Goal: Task Accomplishment & Management: Manage account settings

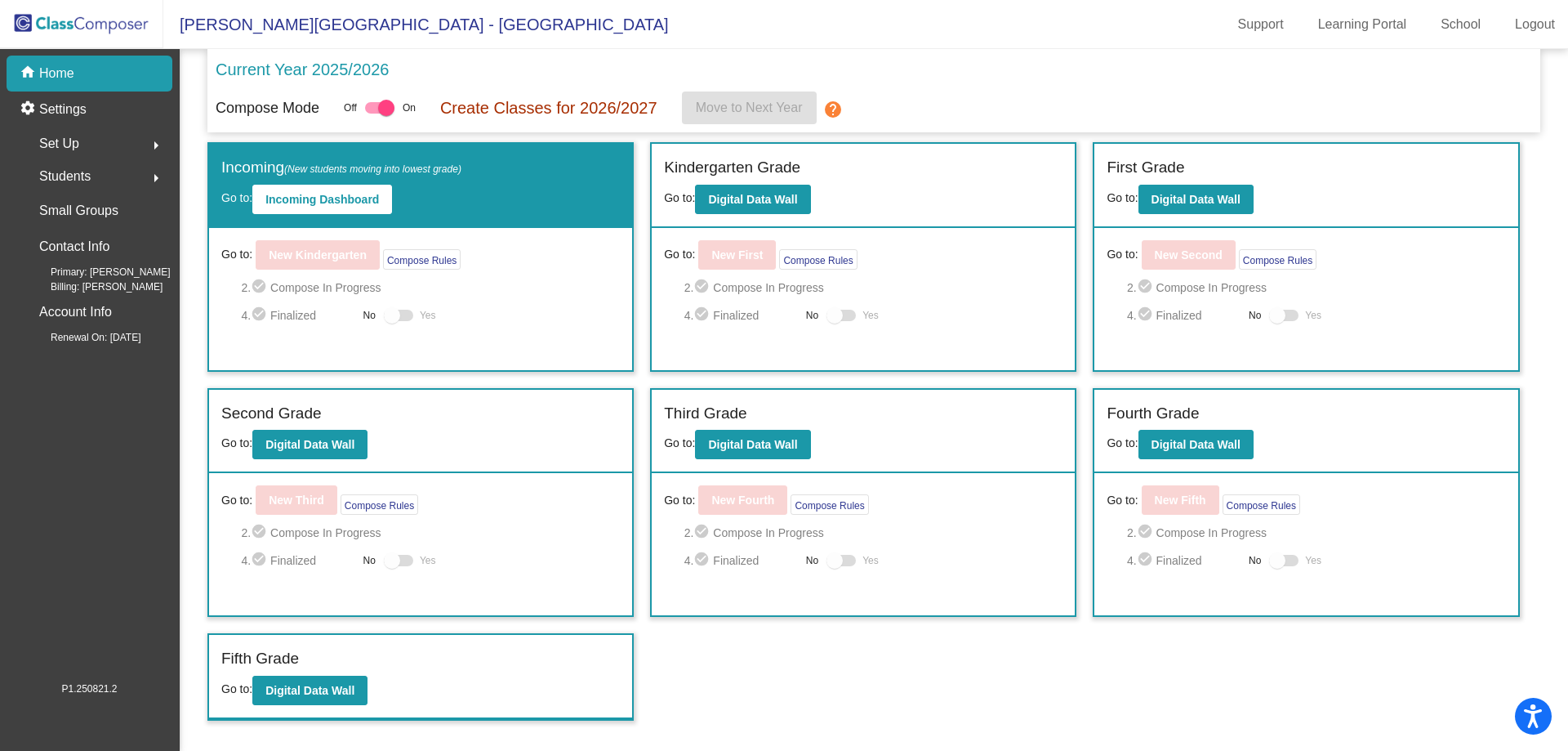
click at [95, 143] on div "Set Up arrow_right" at bounding box center [93, 143] width 156 height 33
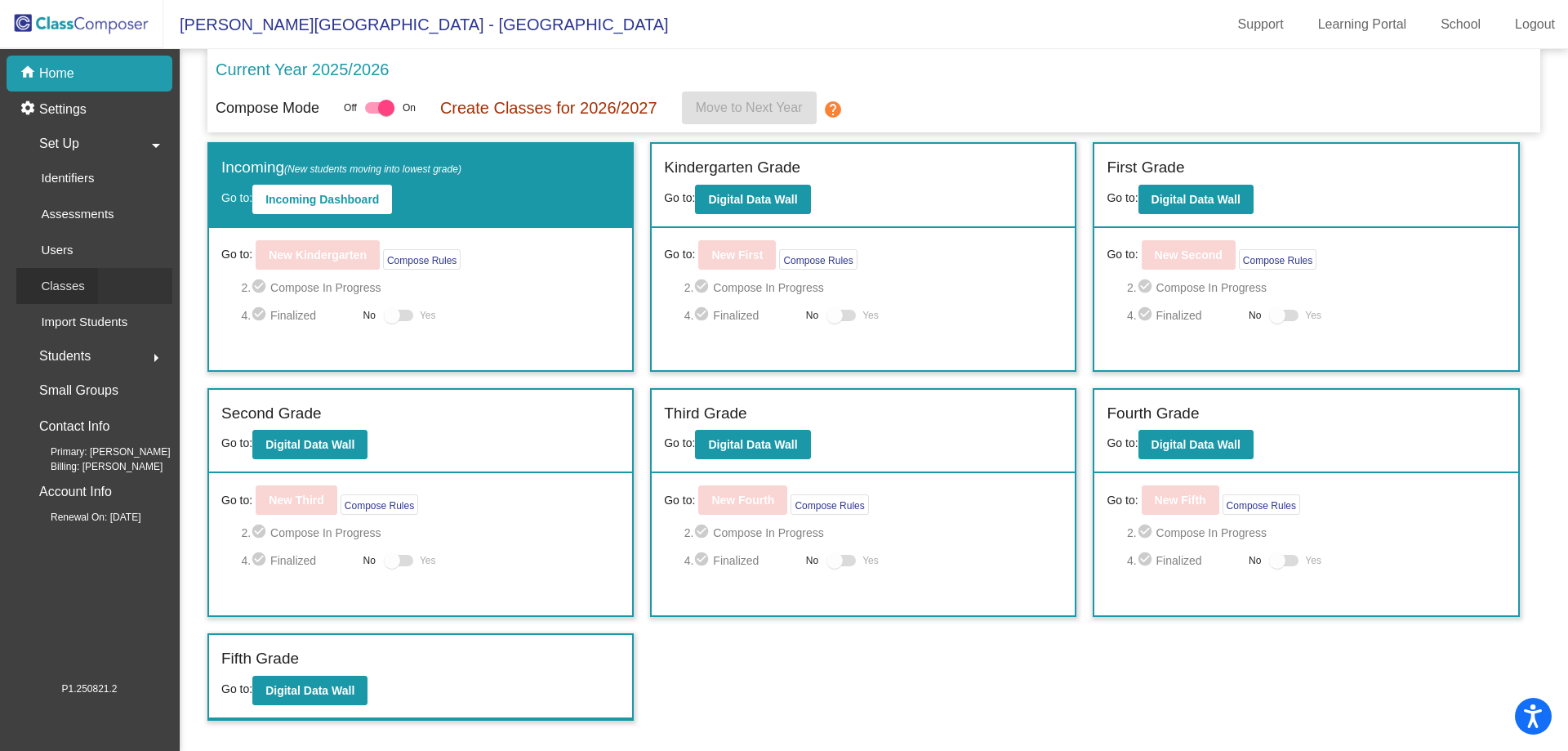
click at [110, 280] on link "Classes" at bounding box center [93, 285] width 156 height 36
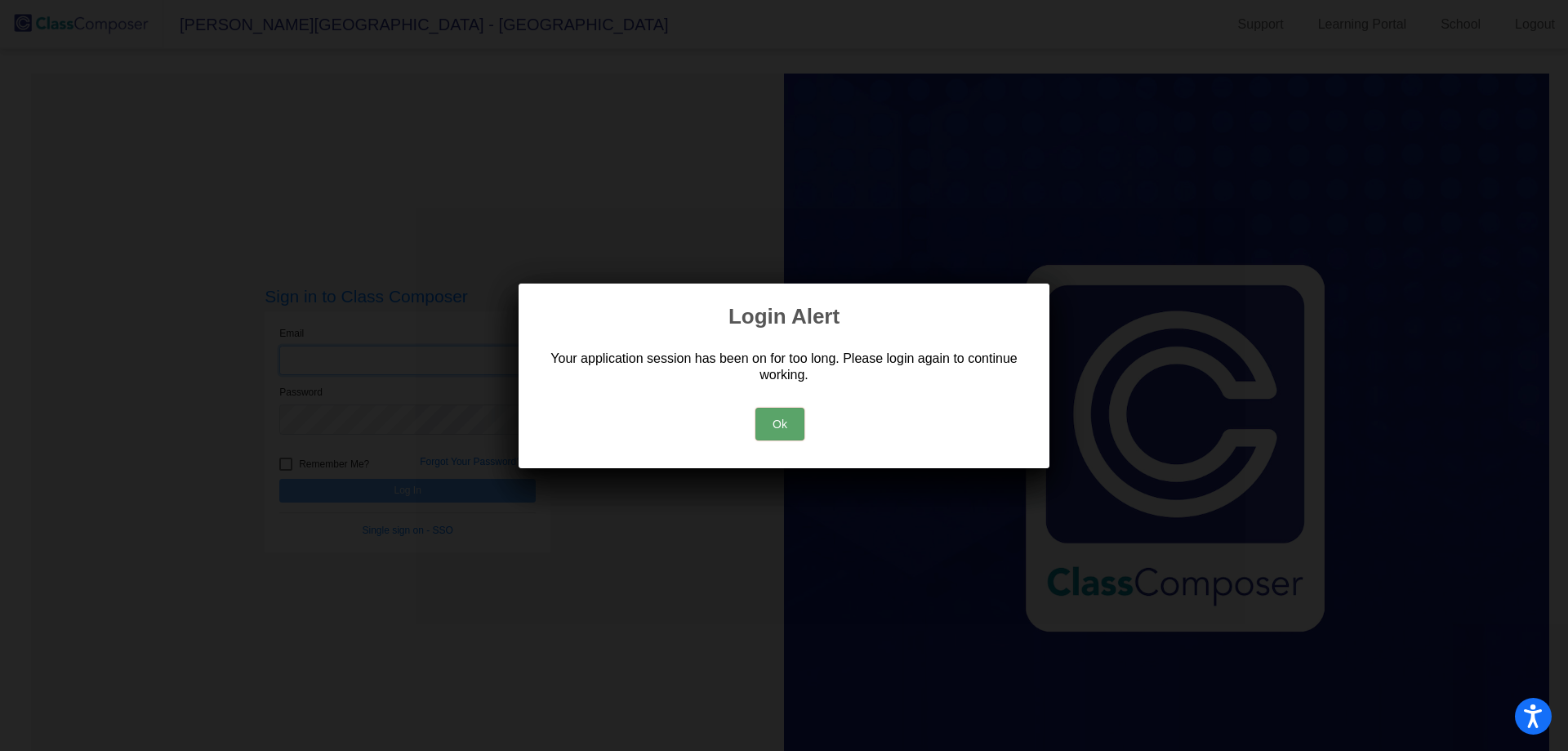
type input "[EMAIL_ADDRESS][DOMAIN_NAME]"
click at [786, 419] on button "Ok" at bounding box center [780, 424] width 49 height 33
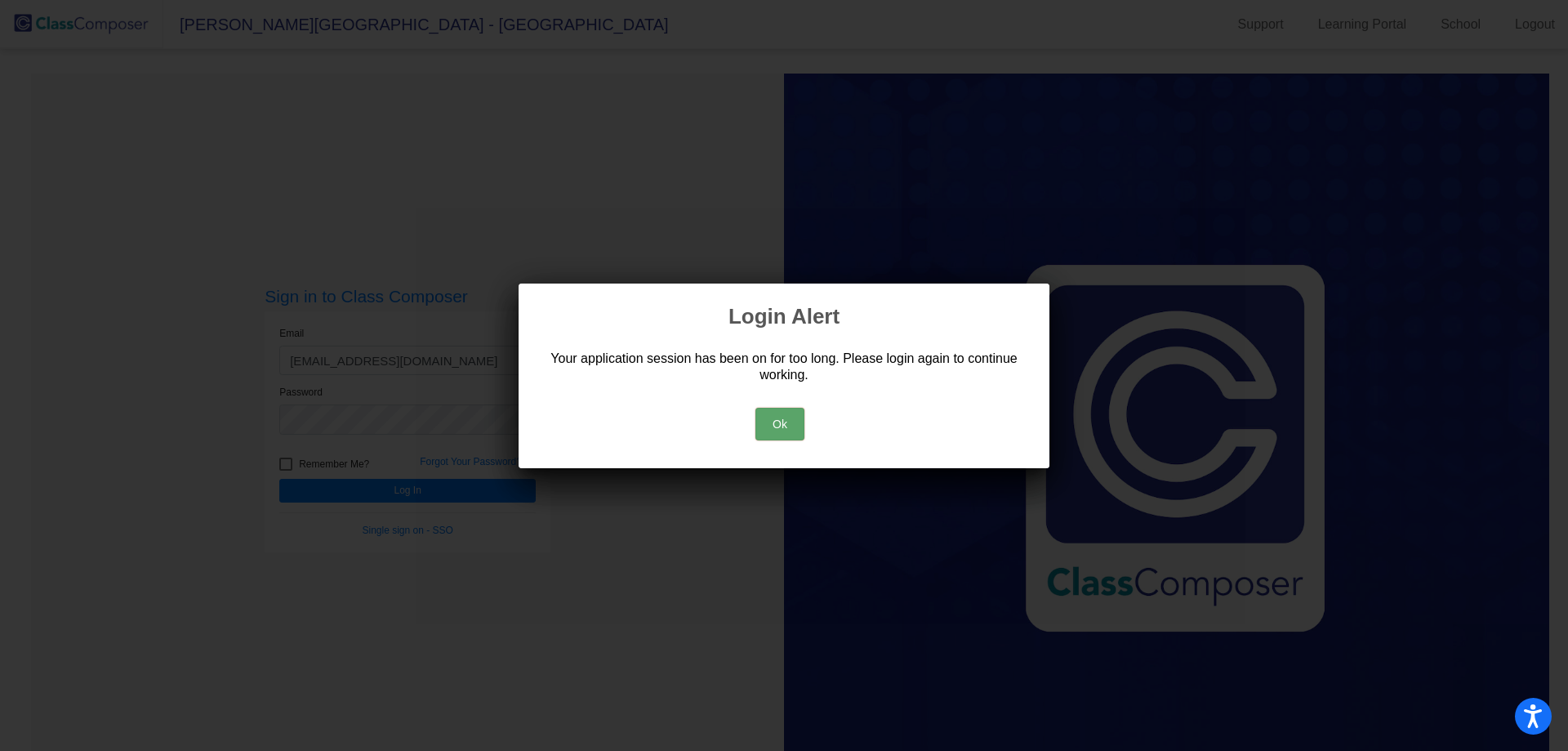
click at [772, 426] on button "Ok" at bounding box center [780, 424] width 49 height 33
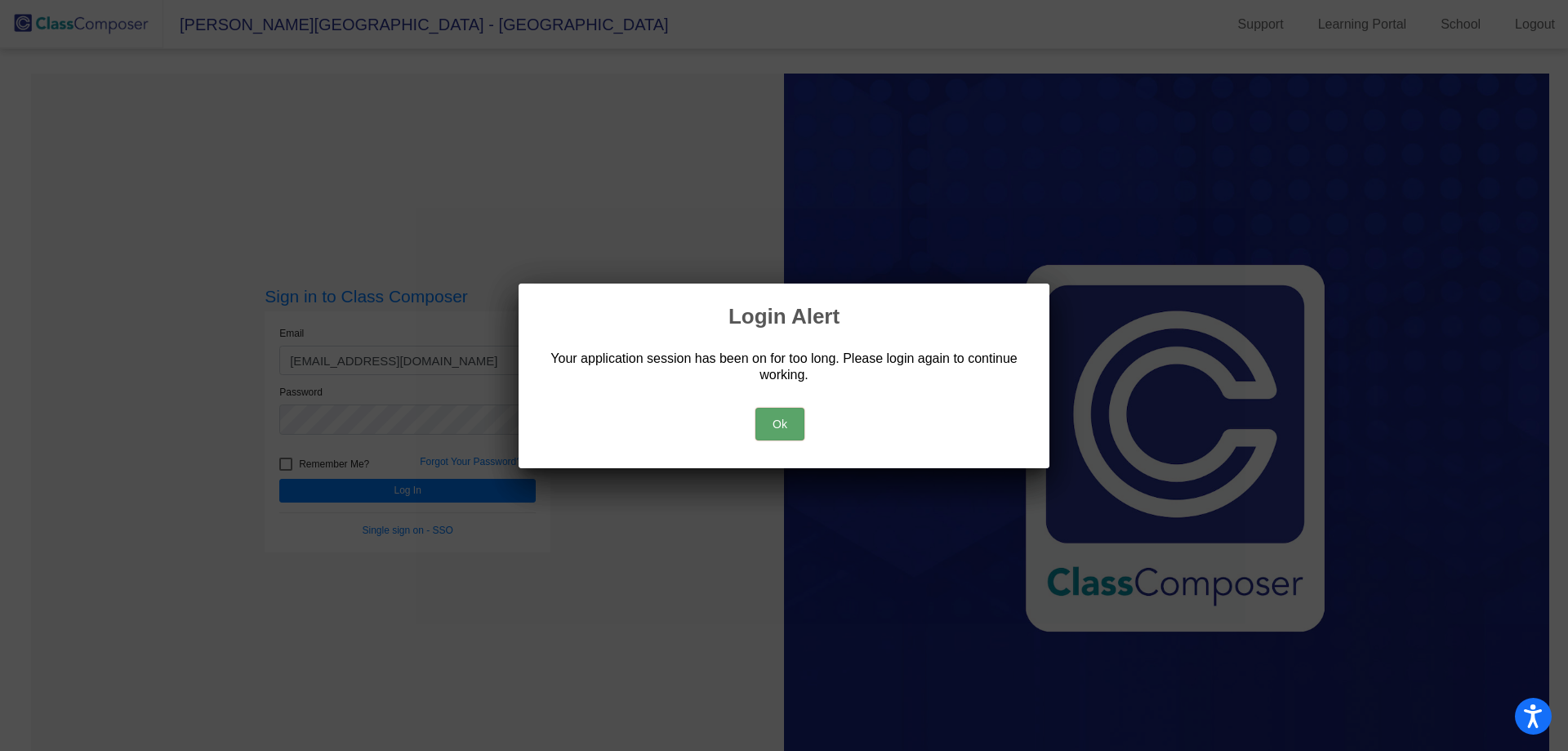
click at [772, 423] on button "Ok" at bounding box center [780, 424] width 49 height 33
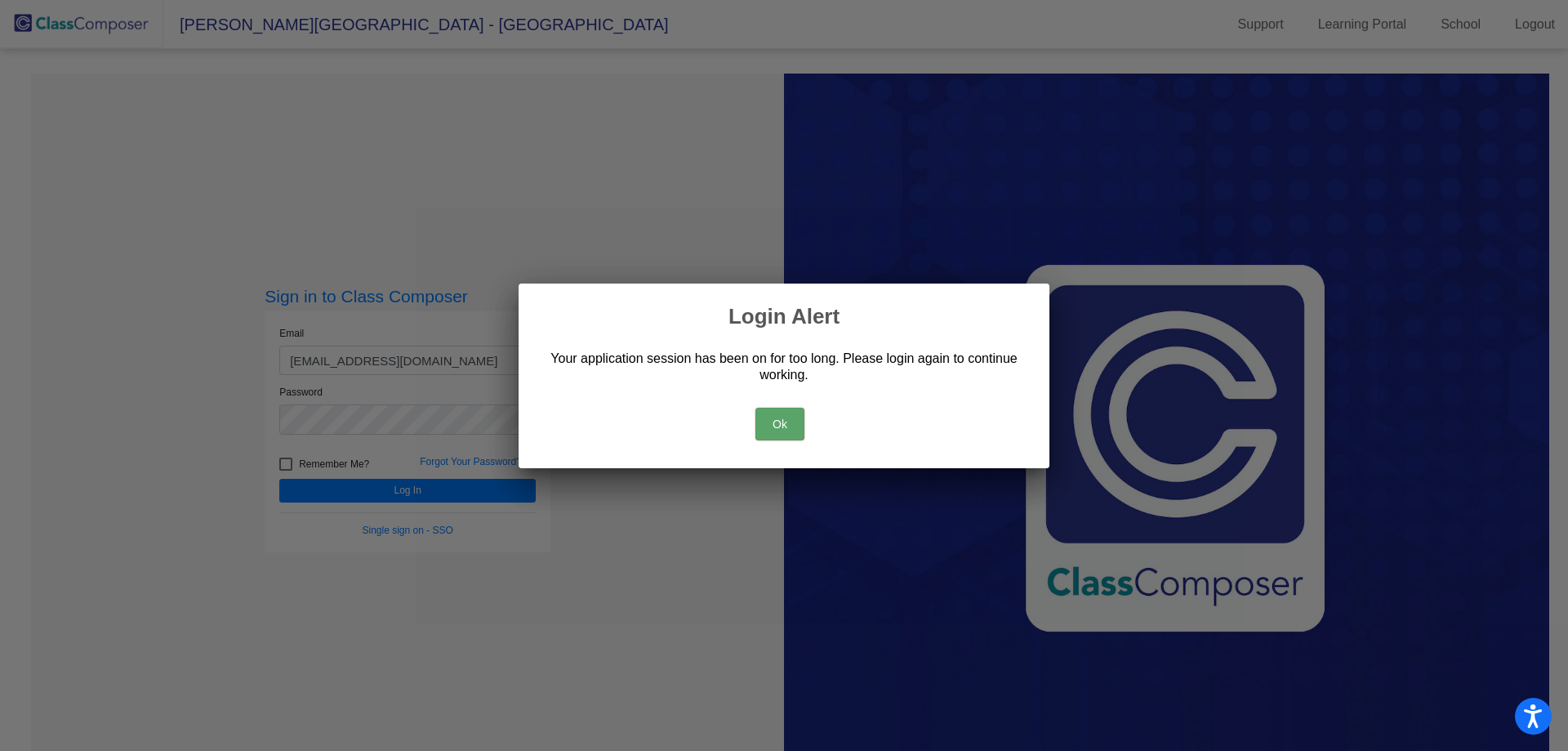
click at [779, 419] on button "Ok" at bounding box center [780, 424] width 49 height 33
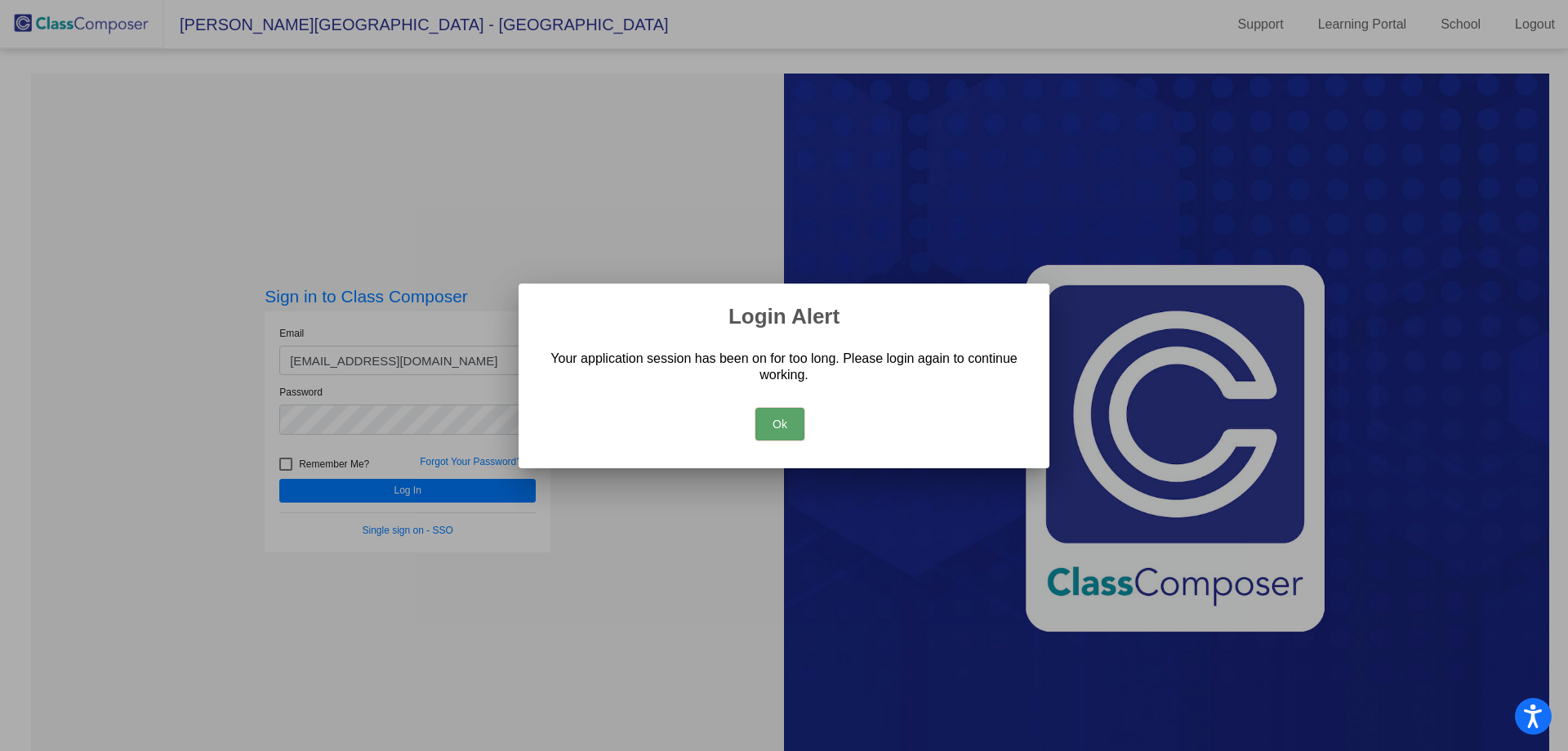
click at [775, 428] on button "Ok" at bounding box center [780, 424] width 49 height 33
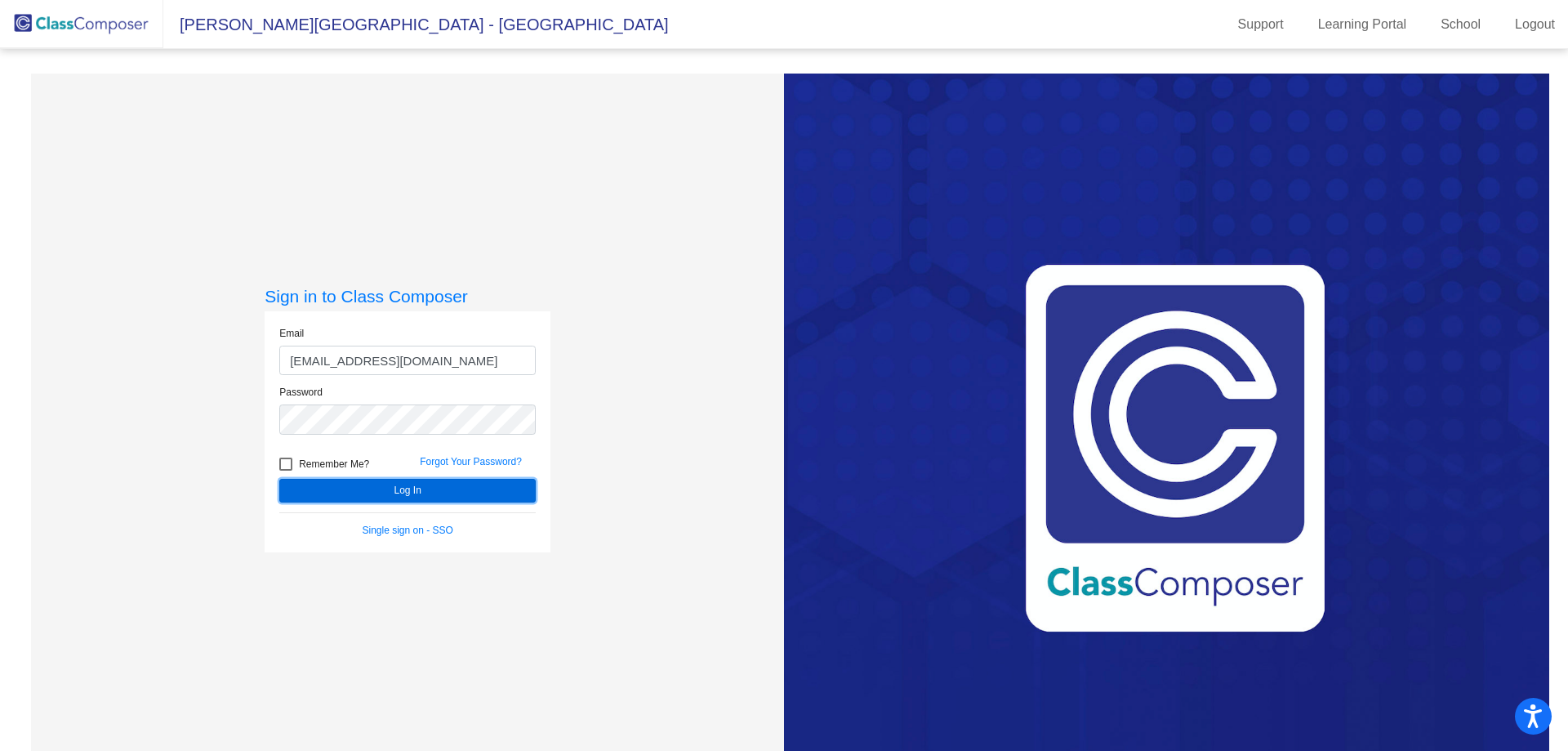
click at [433, 500] on button "Log In" at bounding box center [408, 490] width 257 height 24
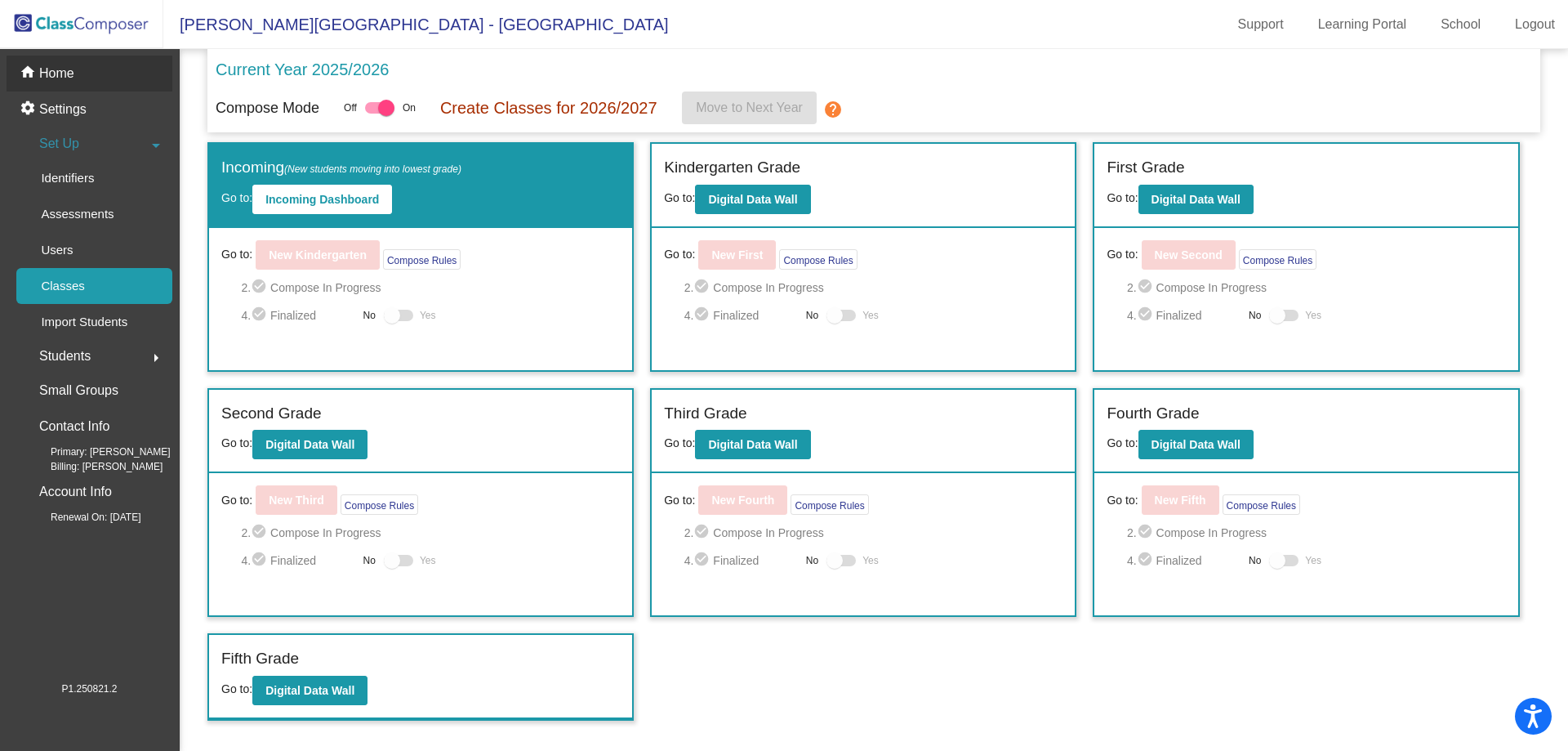
click at [109, 74] on div "home Home" at bounding box center [89, 74] width 166 height 36
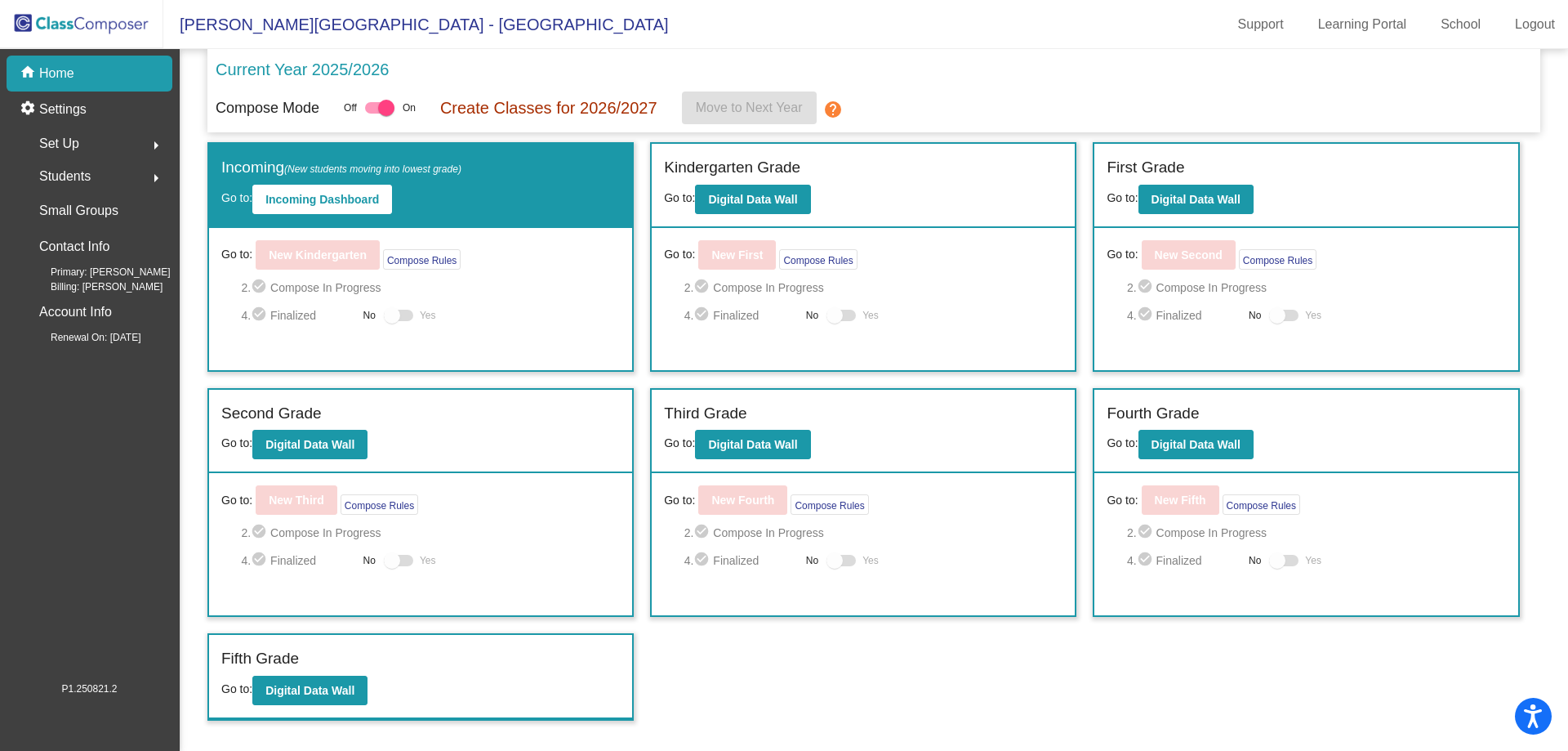
click at [98, 152] on div "Set Up arrow_right" at bounding box center [93, 143] width 156 height 33
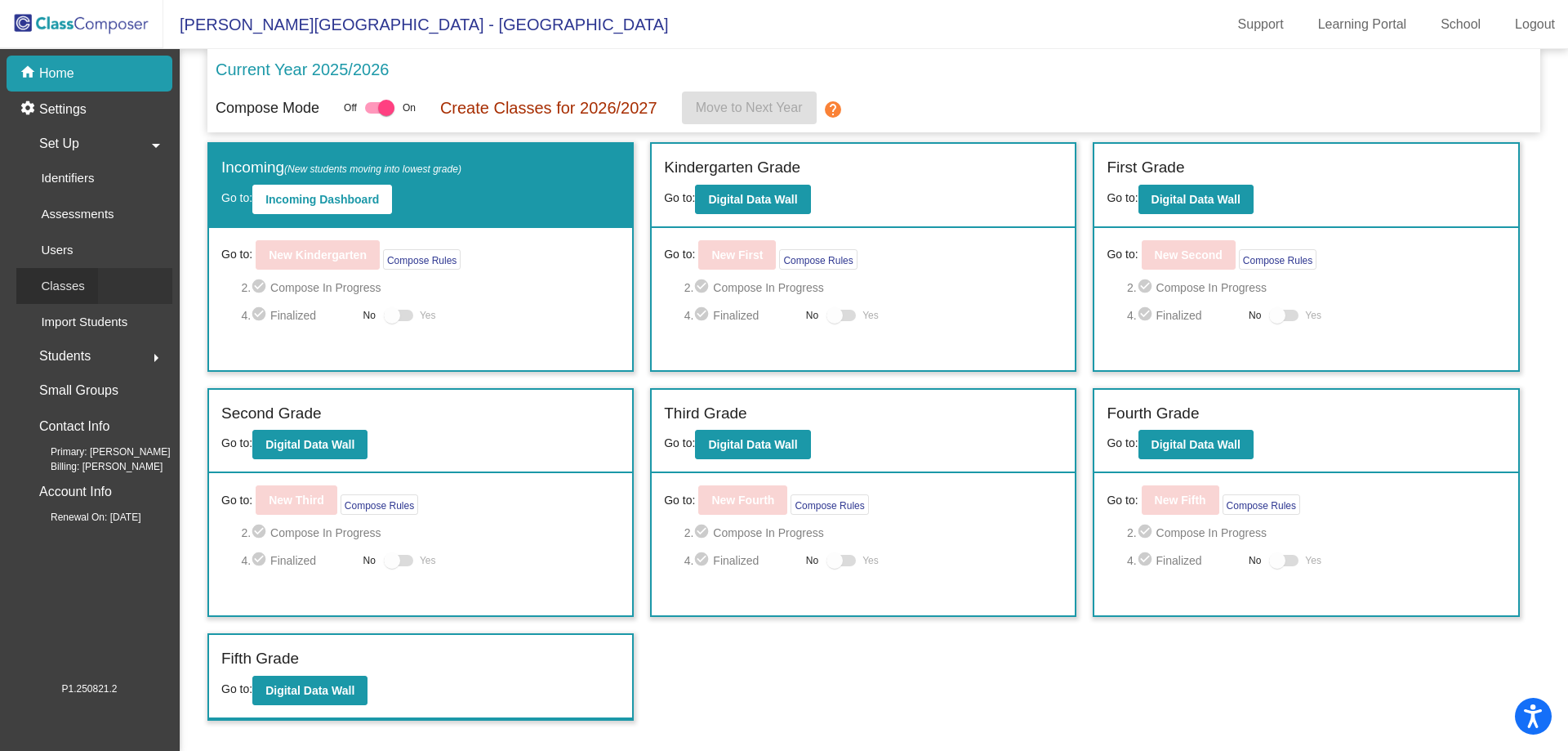
click at [101, 276] on link "Classes" at bounding box center [93, 285] width 156 height 36
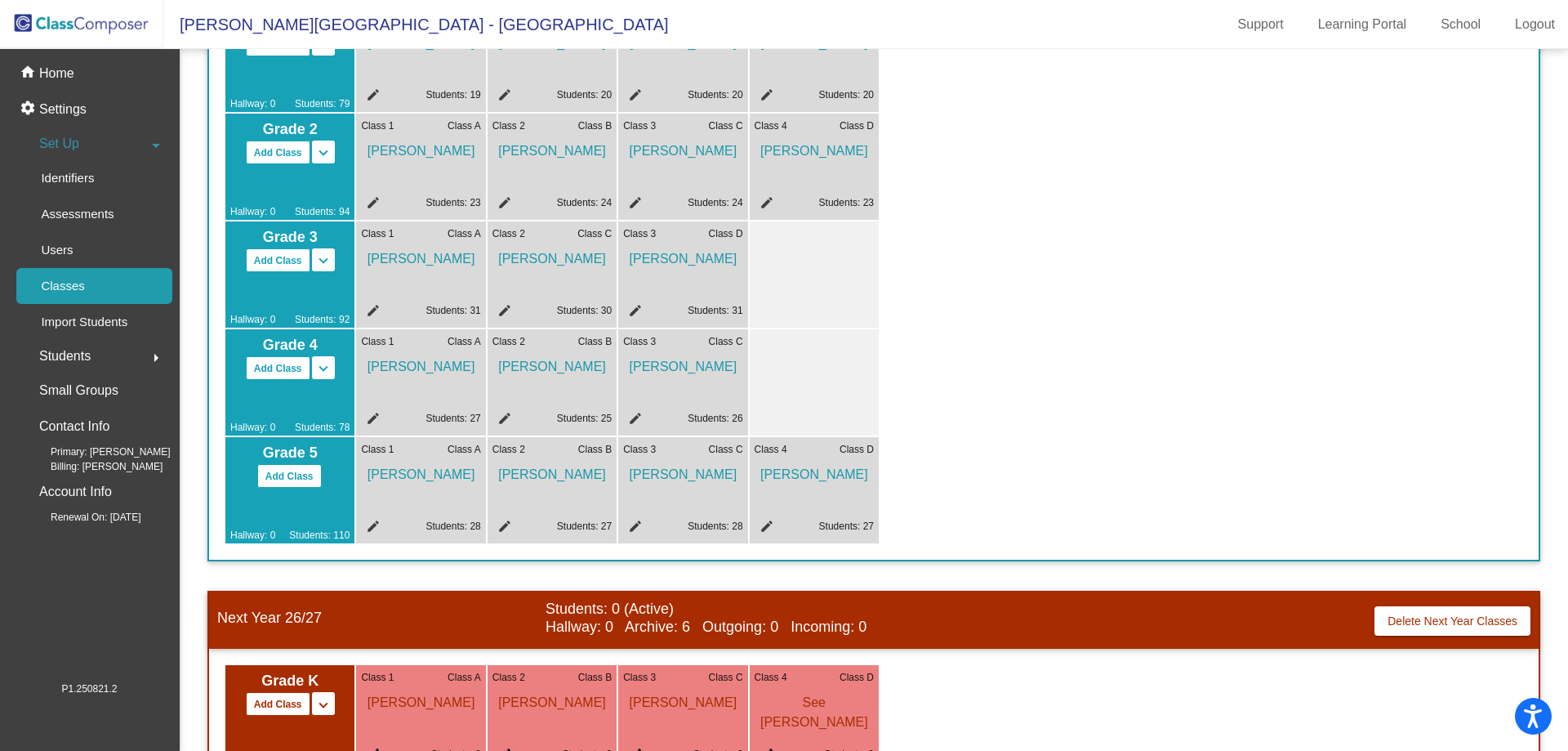
scroll to position [490, 0]
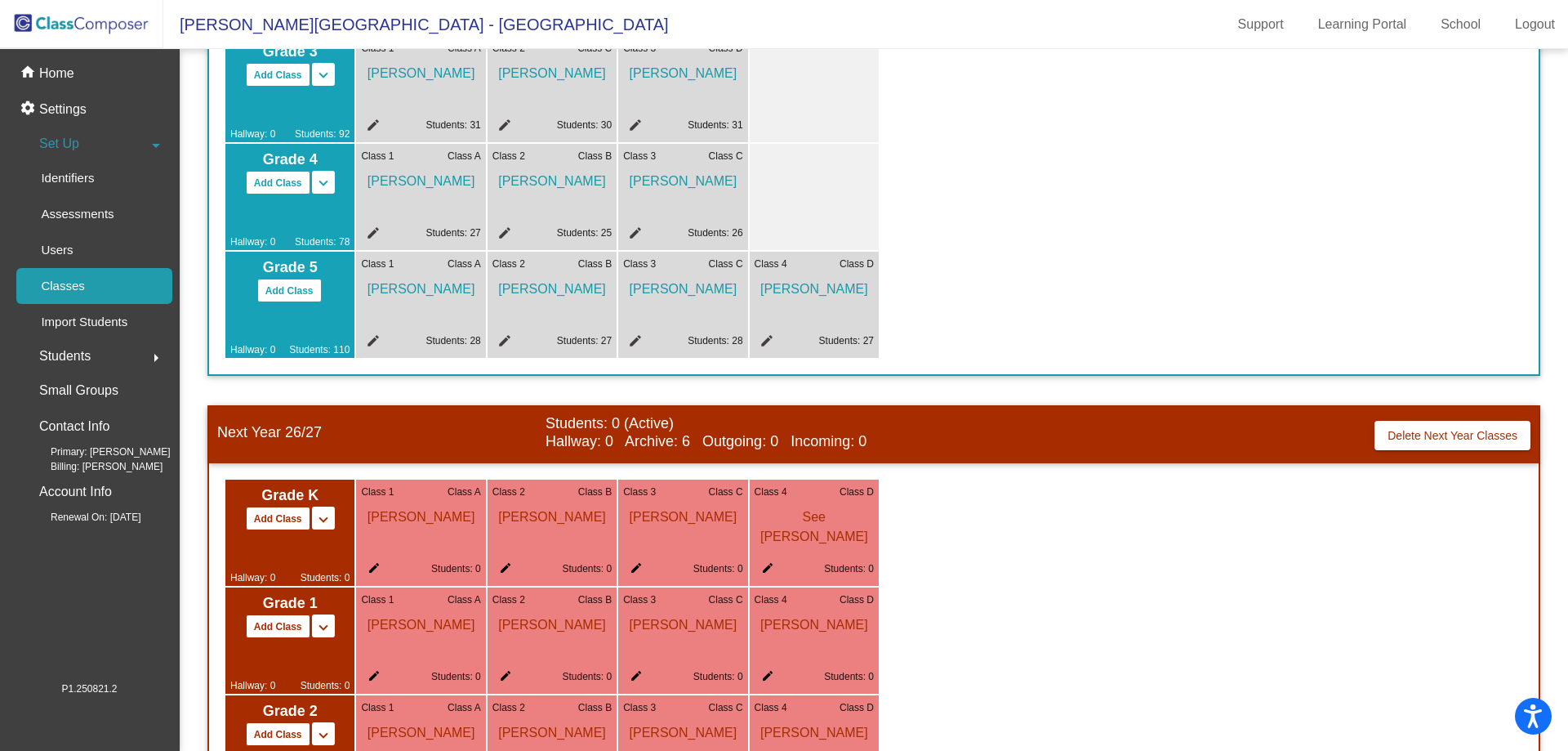
click at [129, 361] on div "Students arrow_right" at bounding box center [93, 356] width 156 height 33
click at [82, 296] on div "Archived Students" at bounding box center [85, 282] width 137 height 36
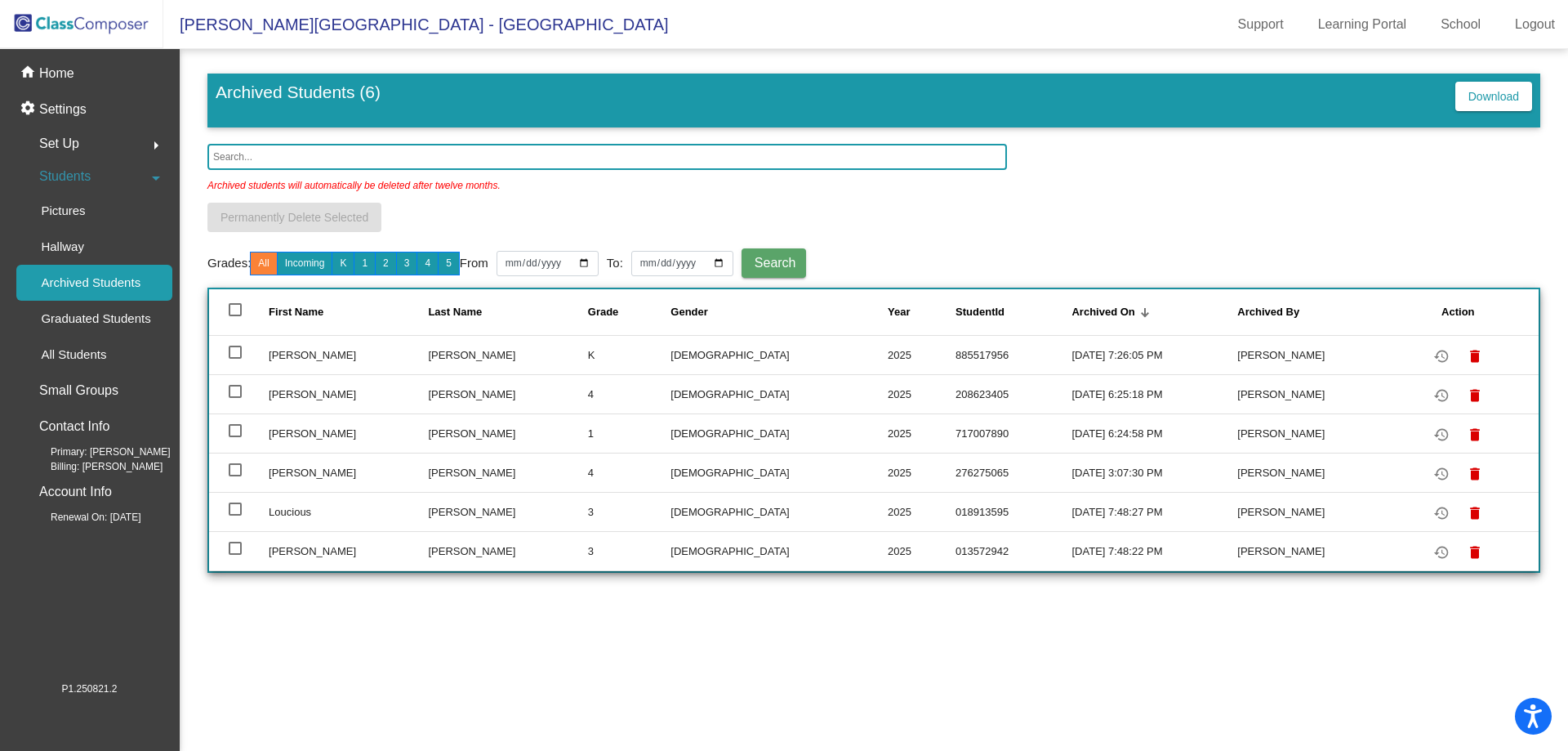
click at [219, 298] on th at bounding box center [239, 312] width 60 height 46
click at [232, 310] on div at bounding box center [235, 309] width 13 height 13
click at [235, 316] on input "deselect all" at bounding box center [235, 316] width 1 height 1
checkbox input "true"
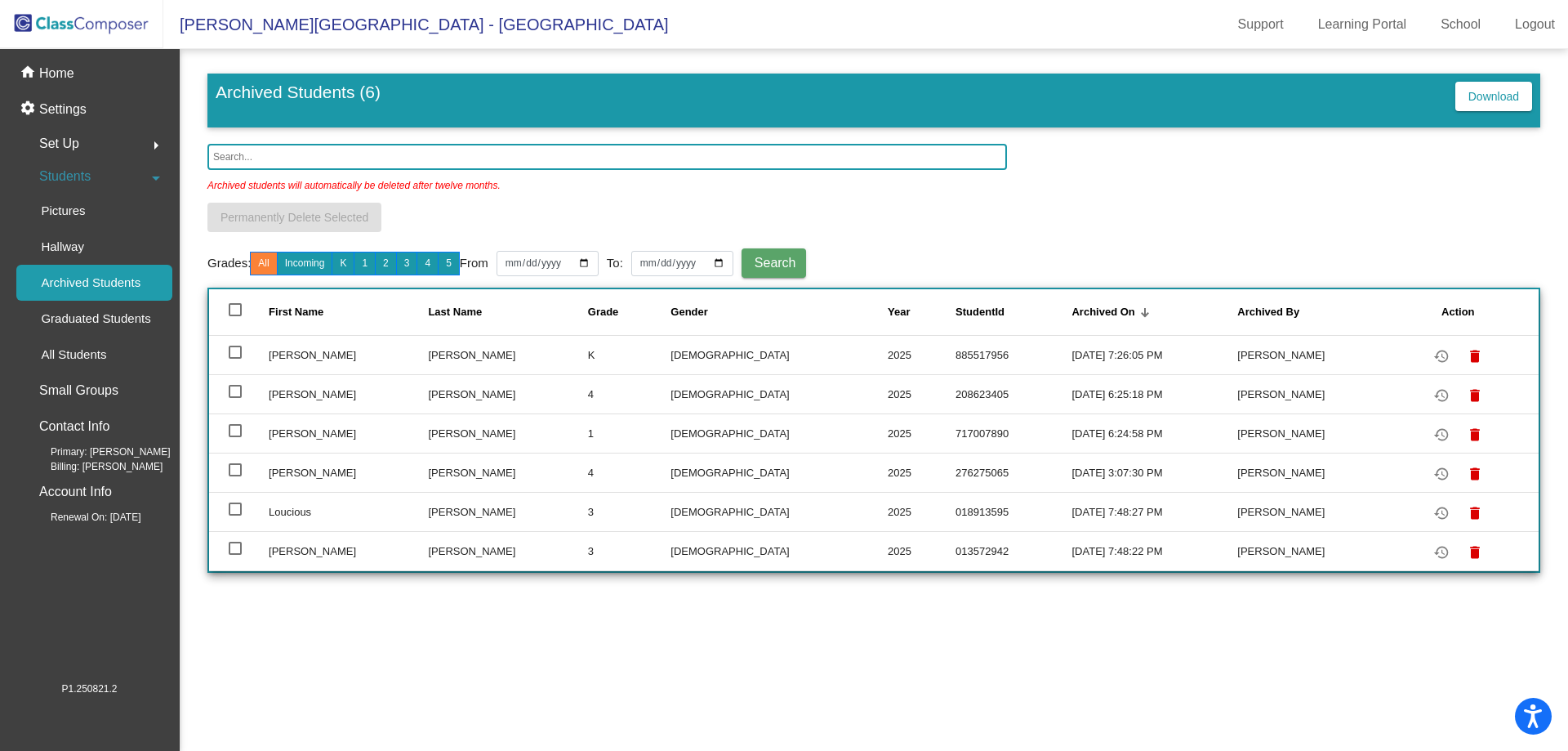
checkbox input "true"
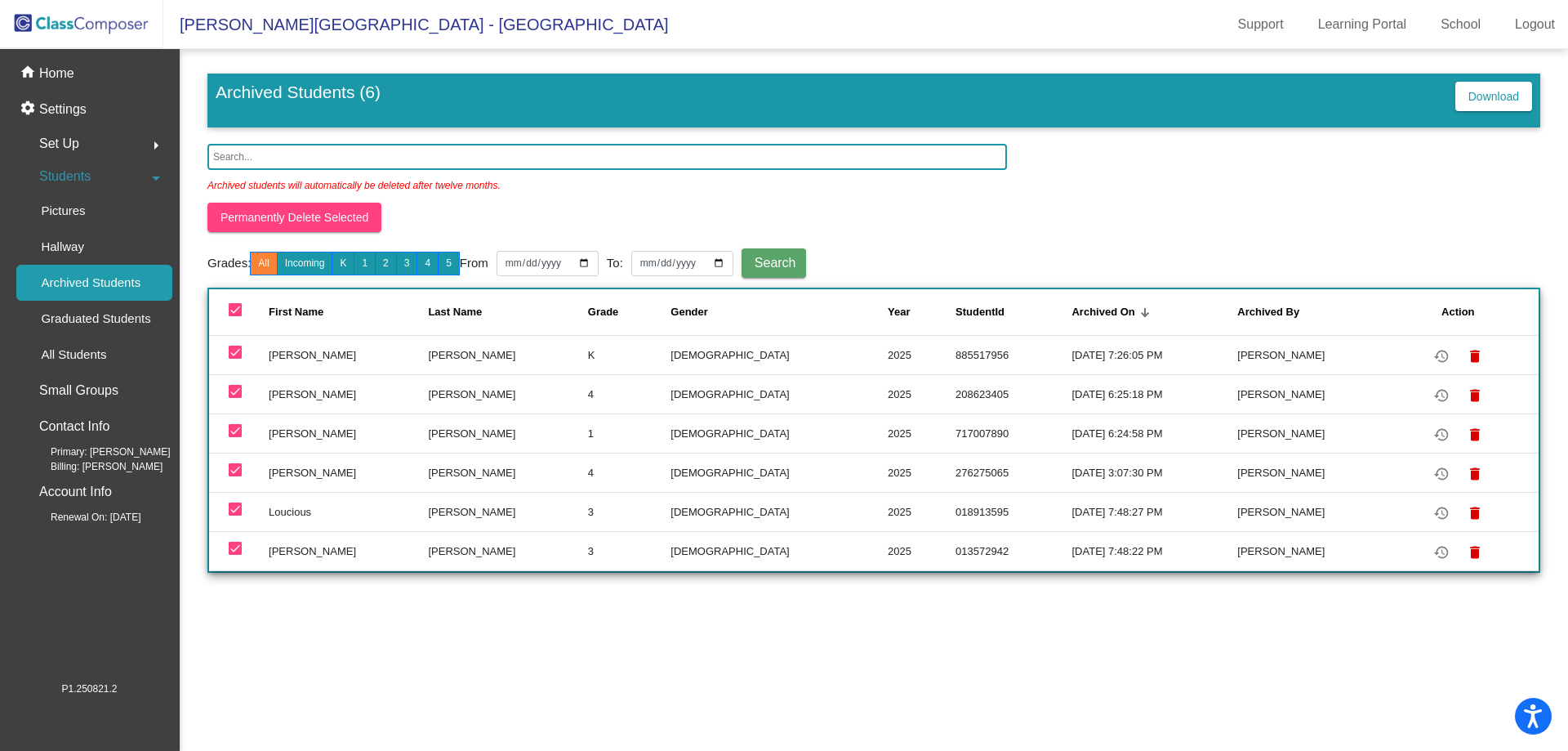
click at [285, 220] on span "Permanently Delete Selected" at bounding box center [294, 217] width 148 height 13
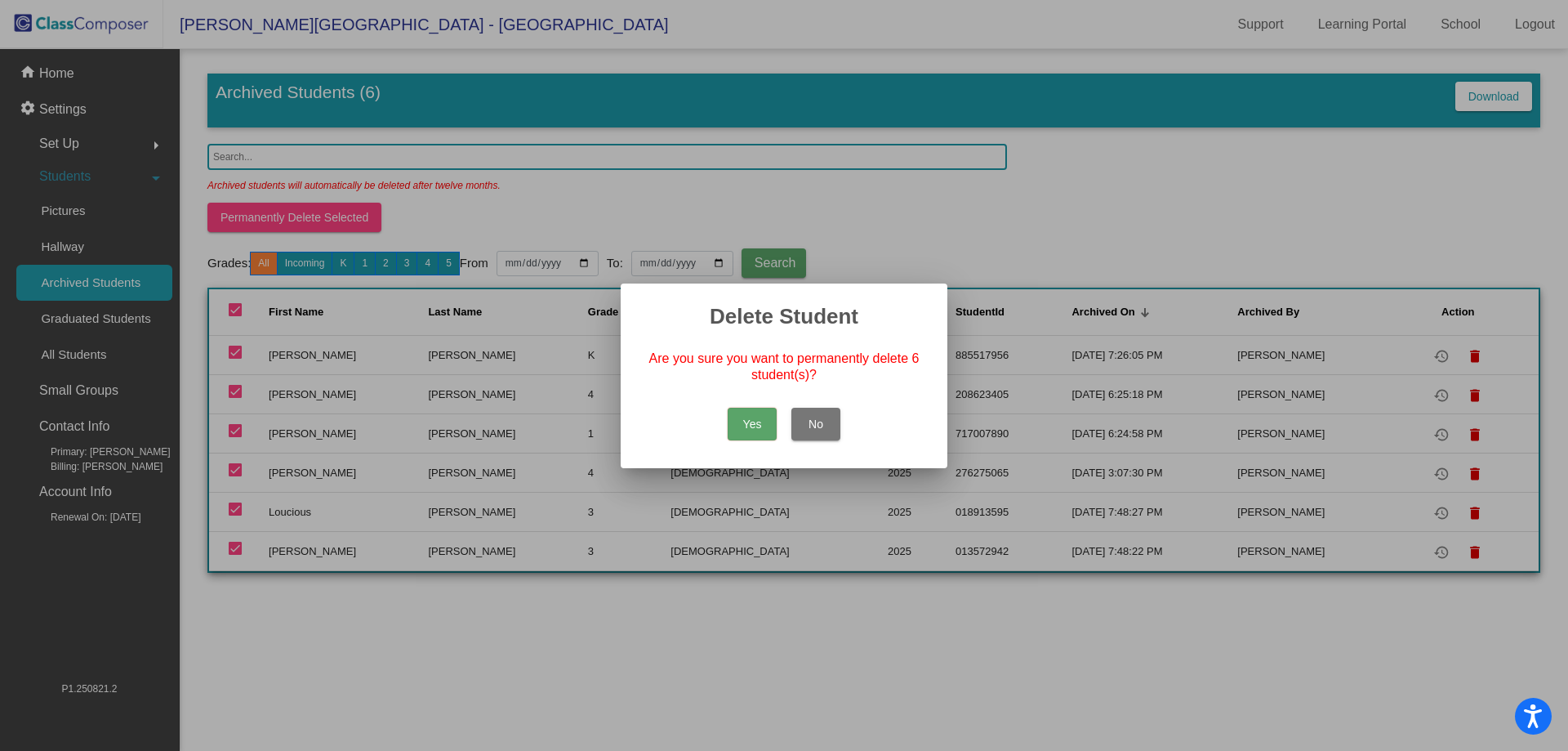
click at [771, 424] on button "Yes" at bounding box center [752, 424] width 49 height 33
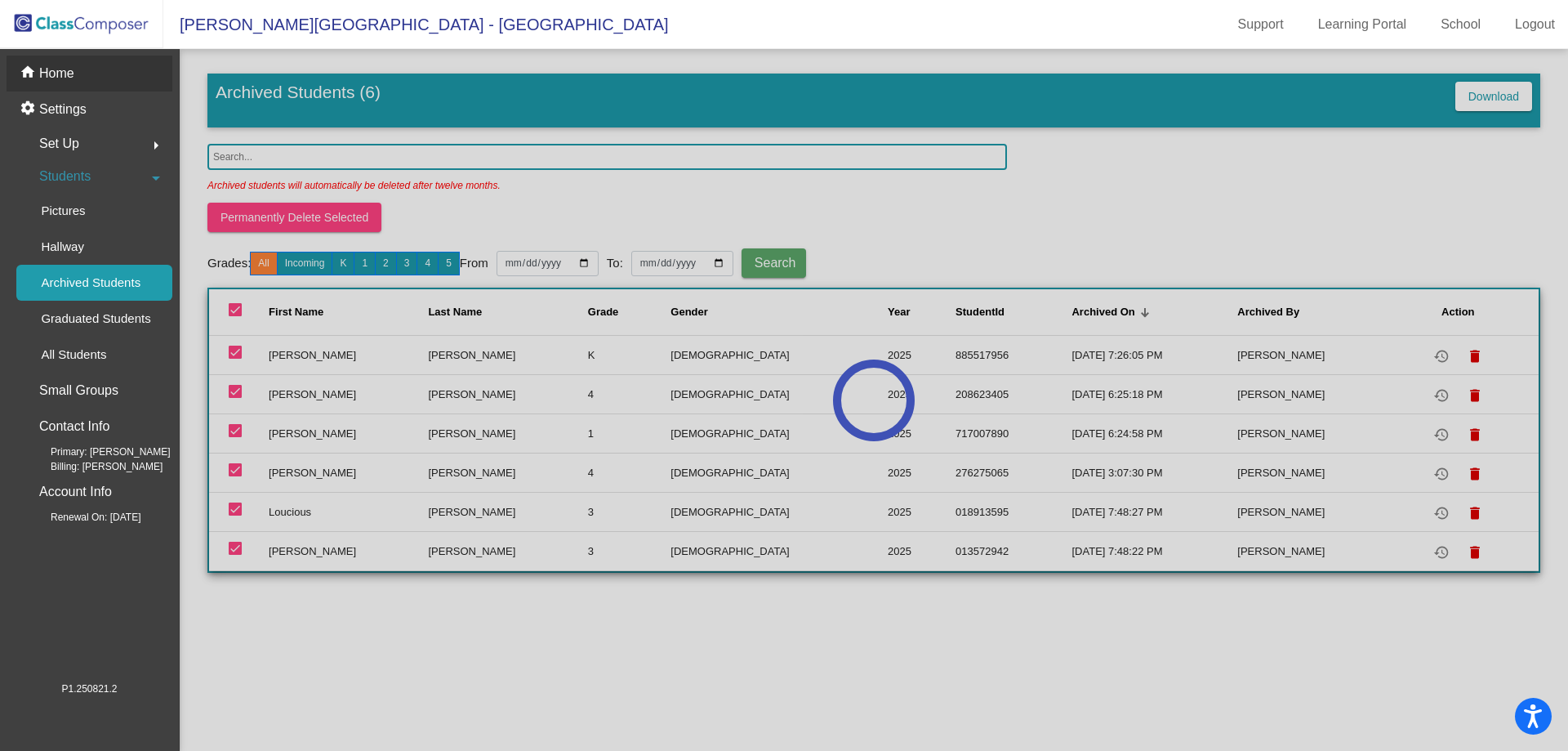
click at [90, 79] on div "home Home" at bounding box center [89, 74] width 166 height 36
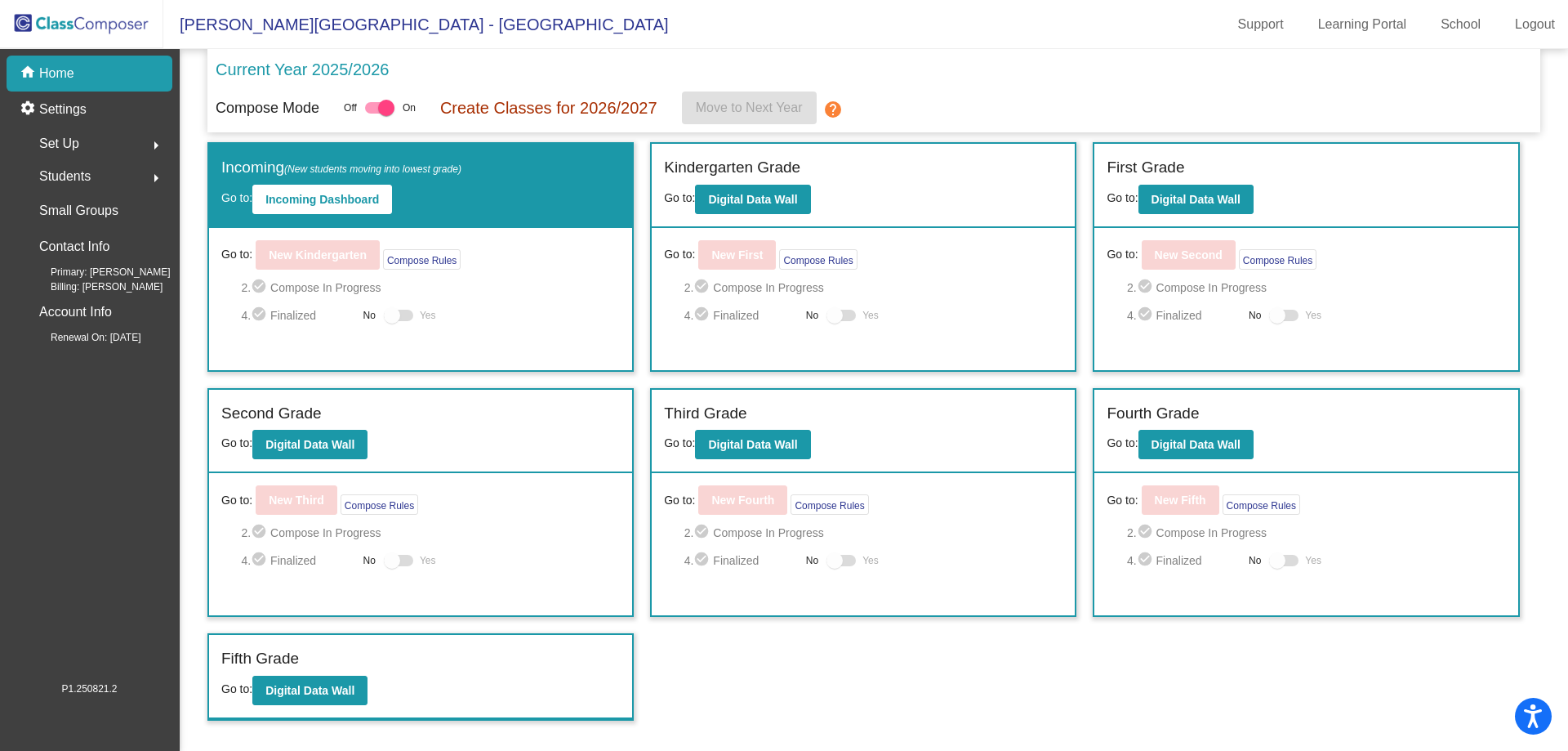
click at [79, 143] on span "Set Up" at bounding box center [59, 143] width 40 height 23
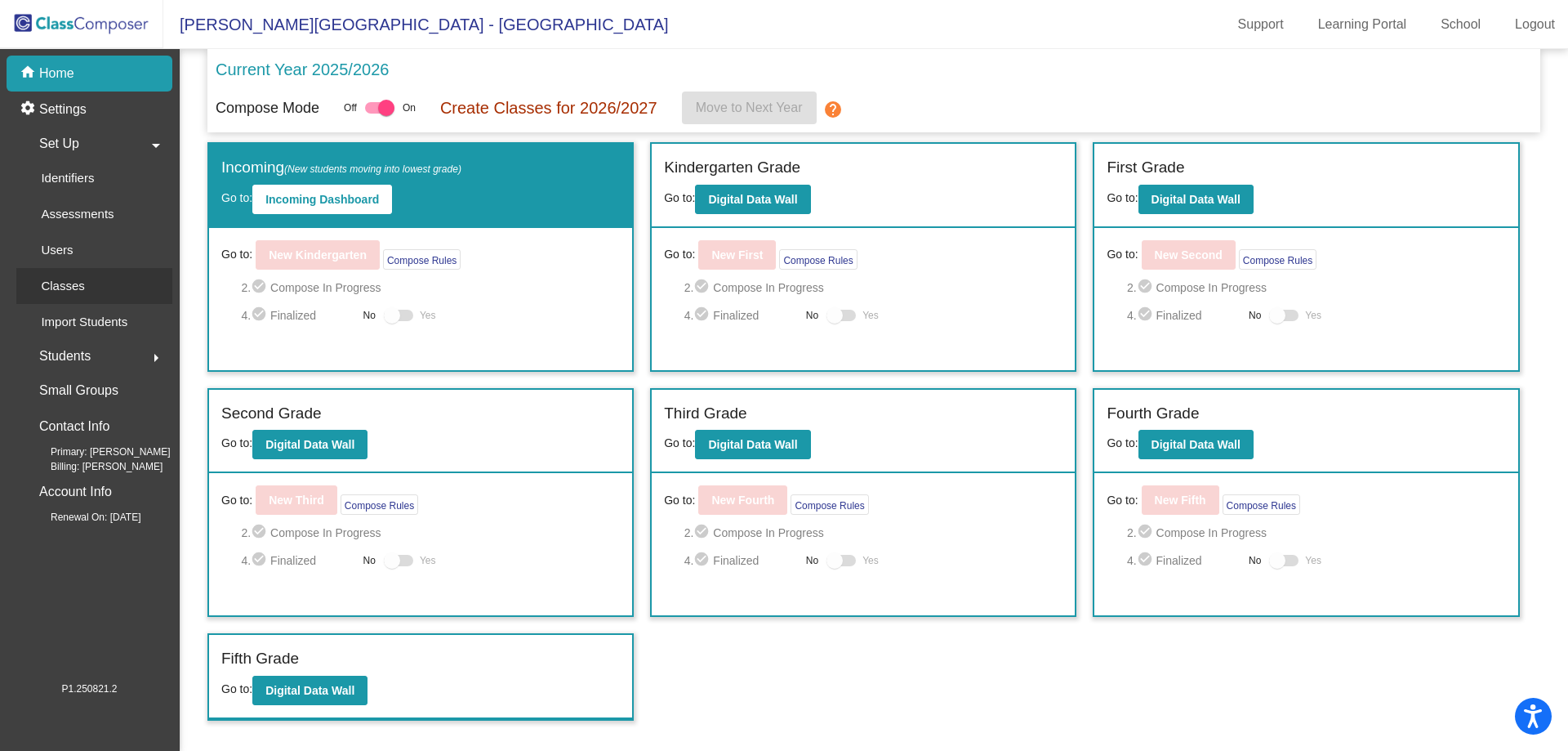
click at [123, 294] on link "Classes" at bounding box center [93, 285] width 156 height 36
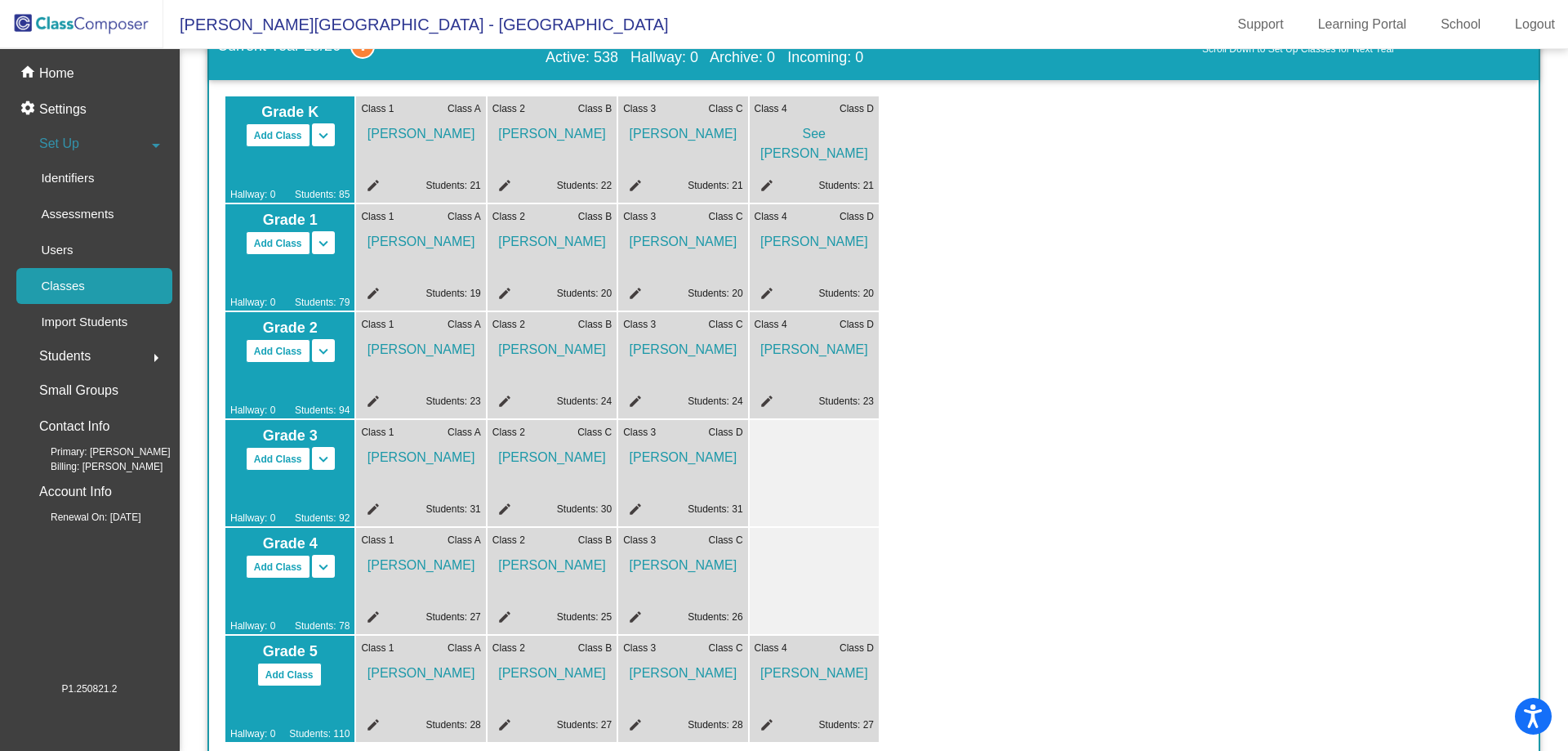
scroll to position [82, 0]
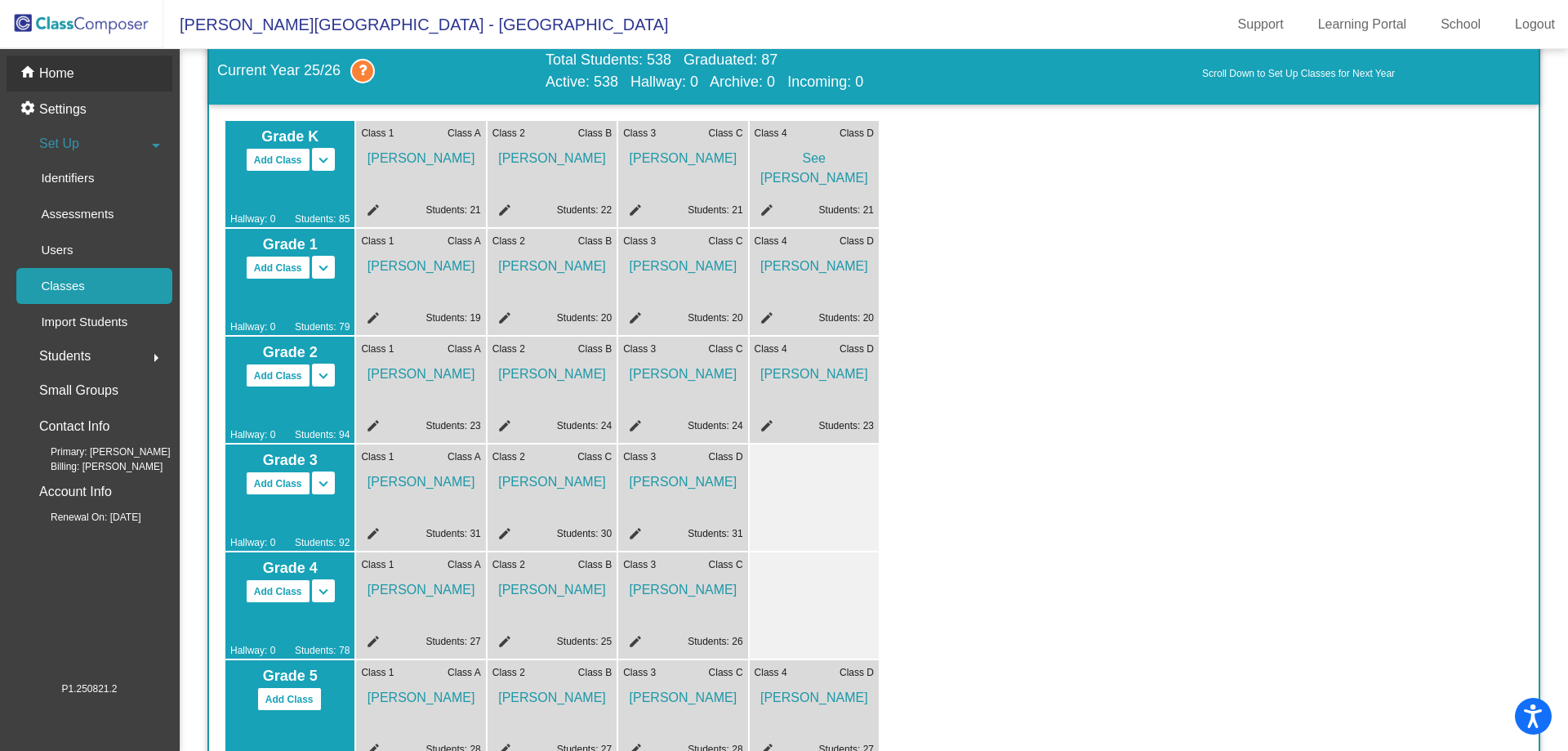
click at [129, 81] on div "home Home" at bounding box center [89, 74] width 166 height 36
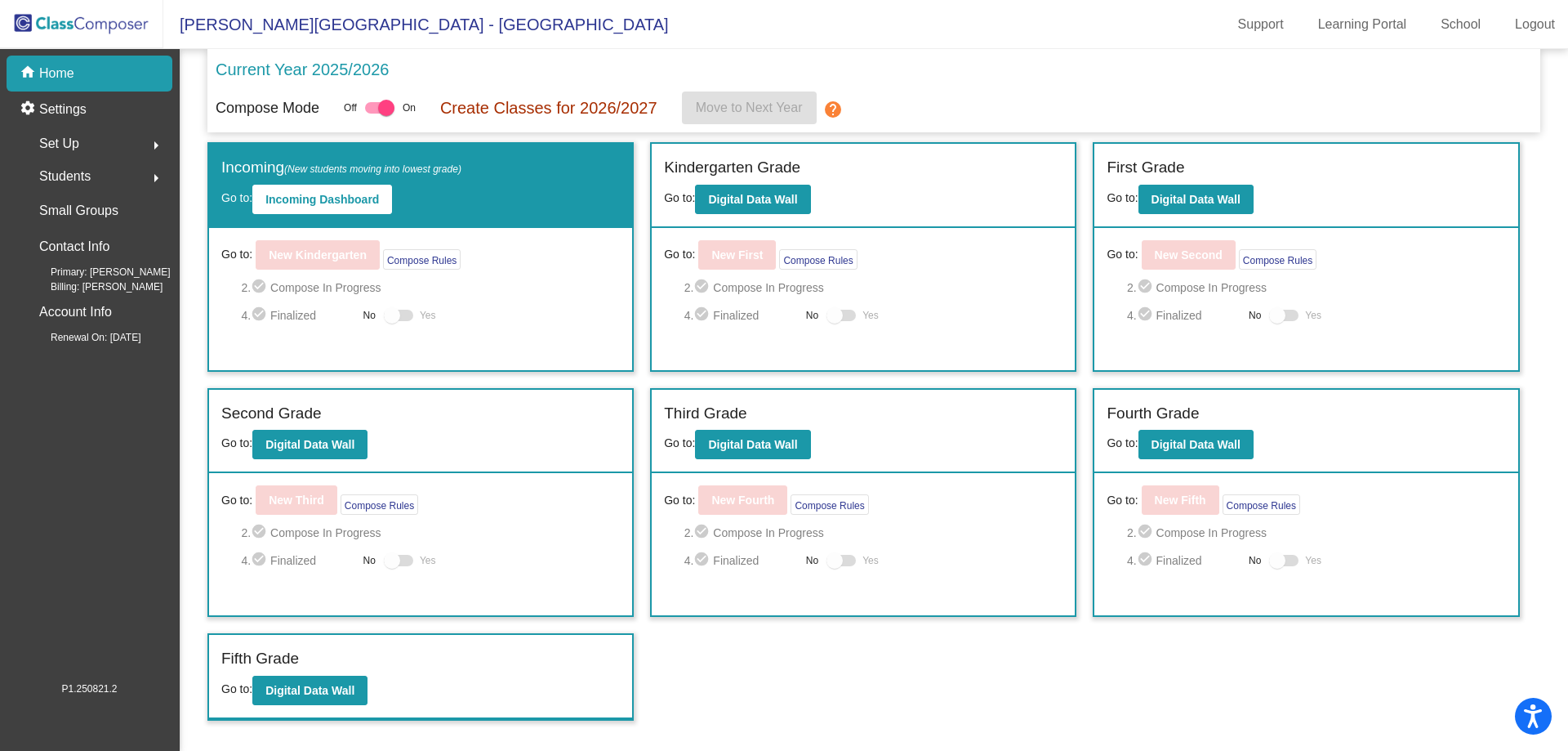
click at [81, 153] on div "Set Up arrow_right" at bounding box center [93, 143] width 156 height 33
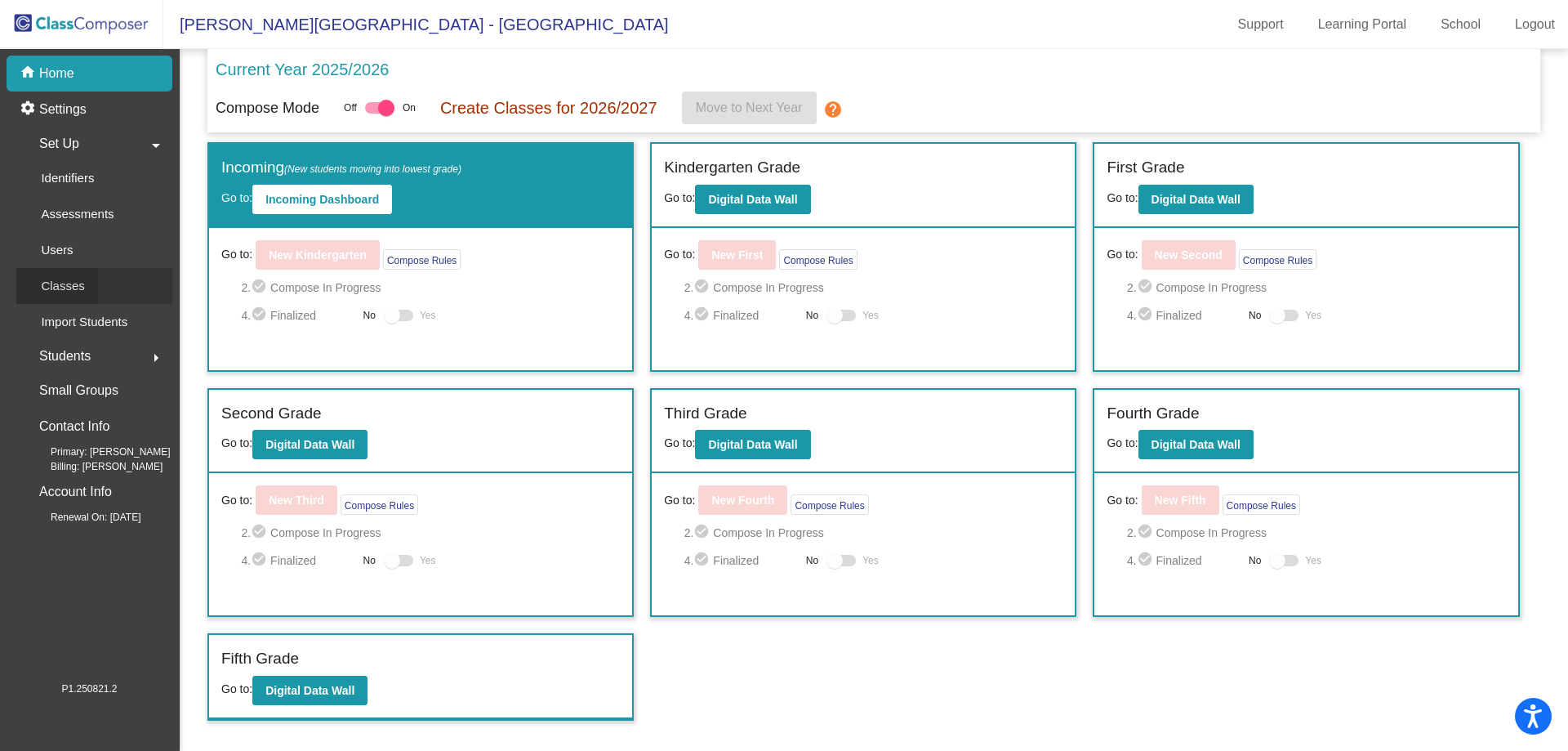
click at [121, 277] on link "Classes" at bounding box center [93, 285] width 156 height 36
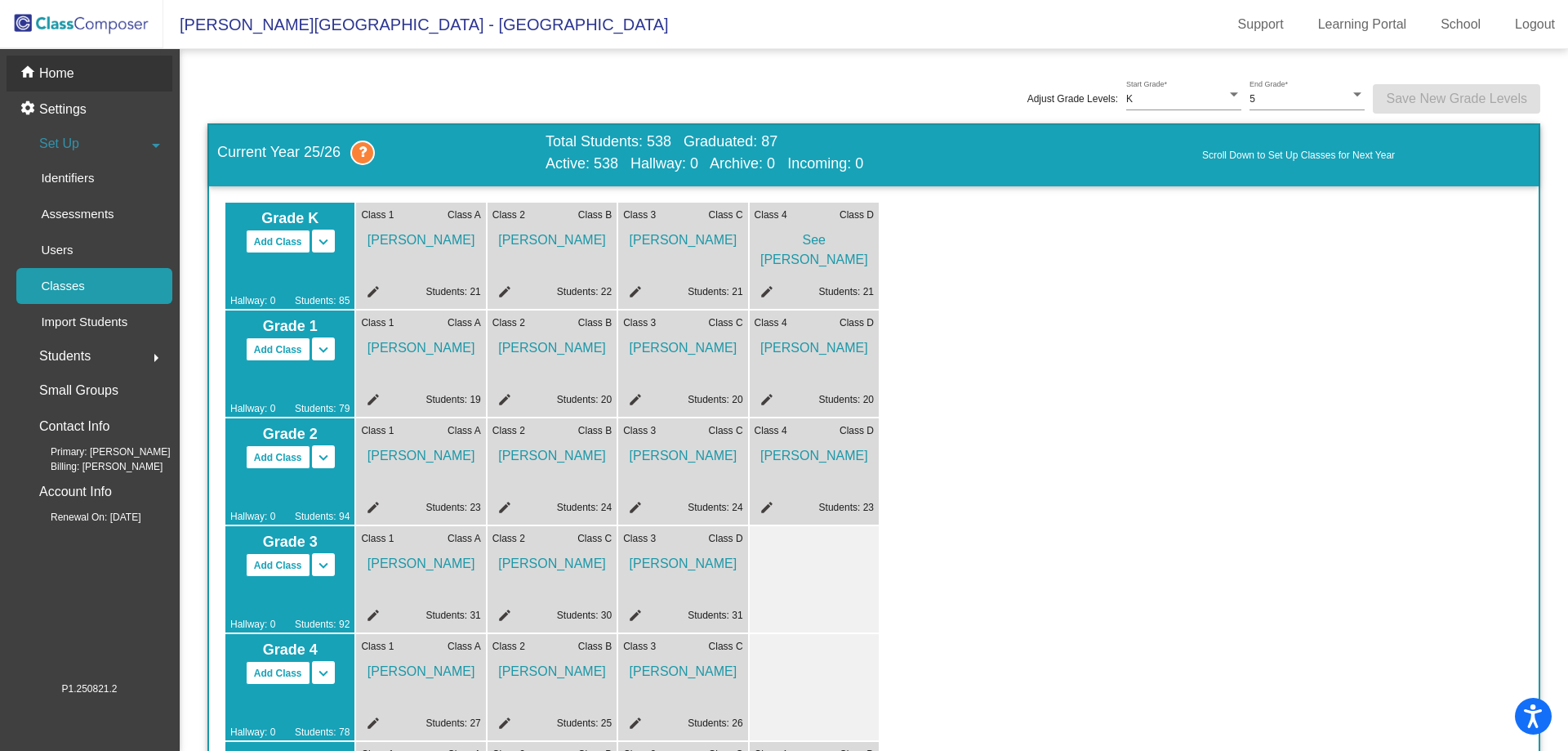
click at [86, 68] on div "home Home" at bounding box center [89, 74] width 166 height 36
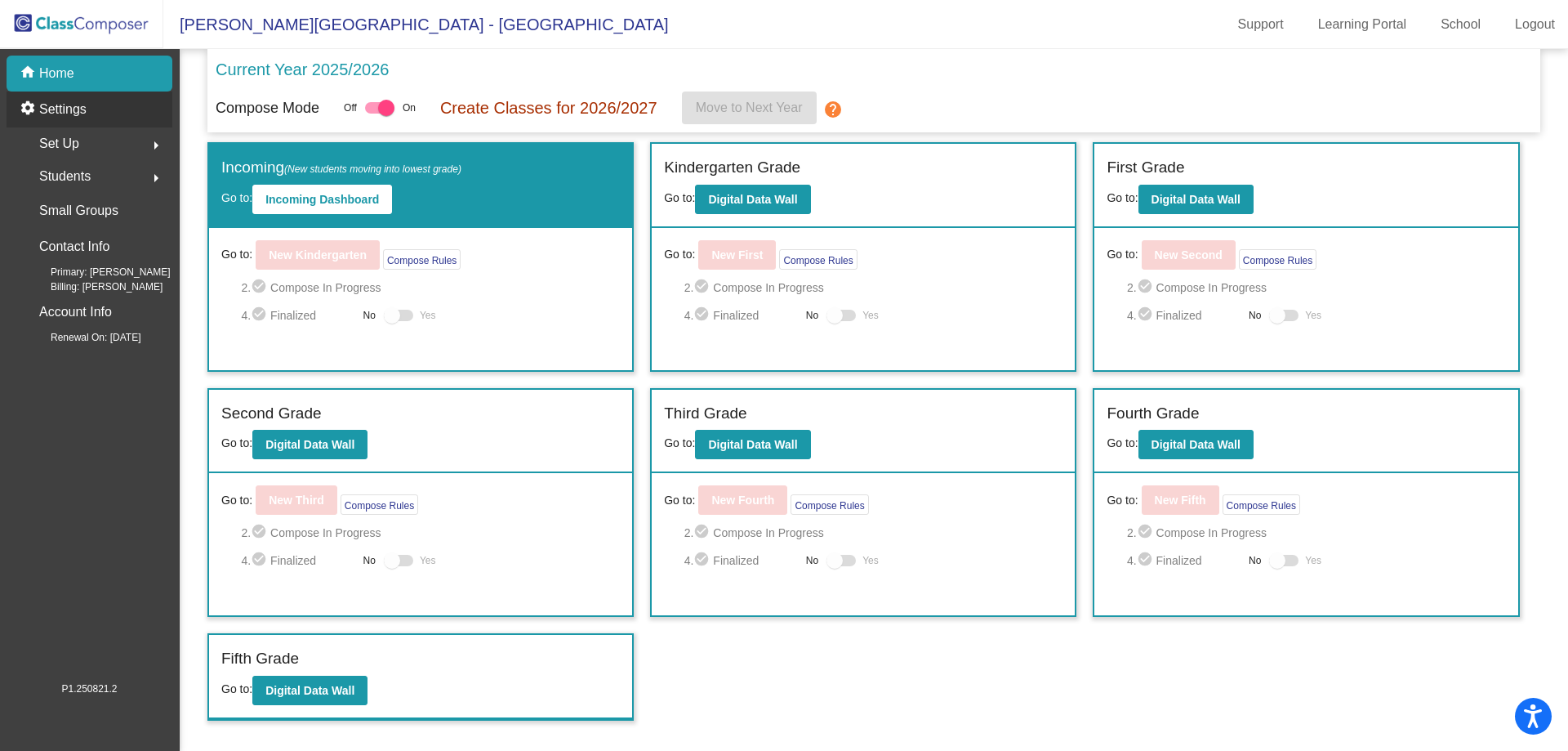
click at [136, 108] on div "settings Settings" at bounding box center [89, 109] width 166 height 36
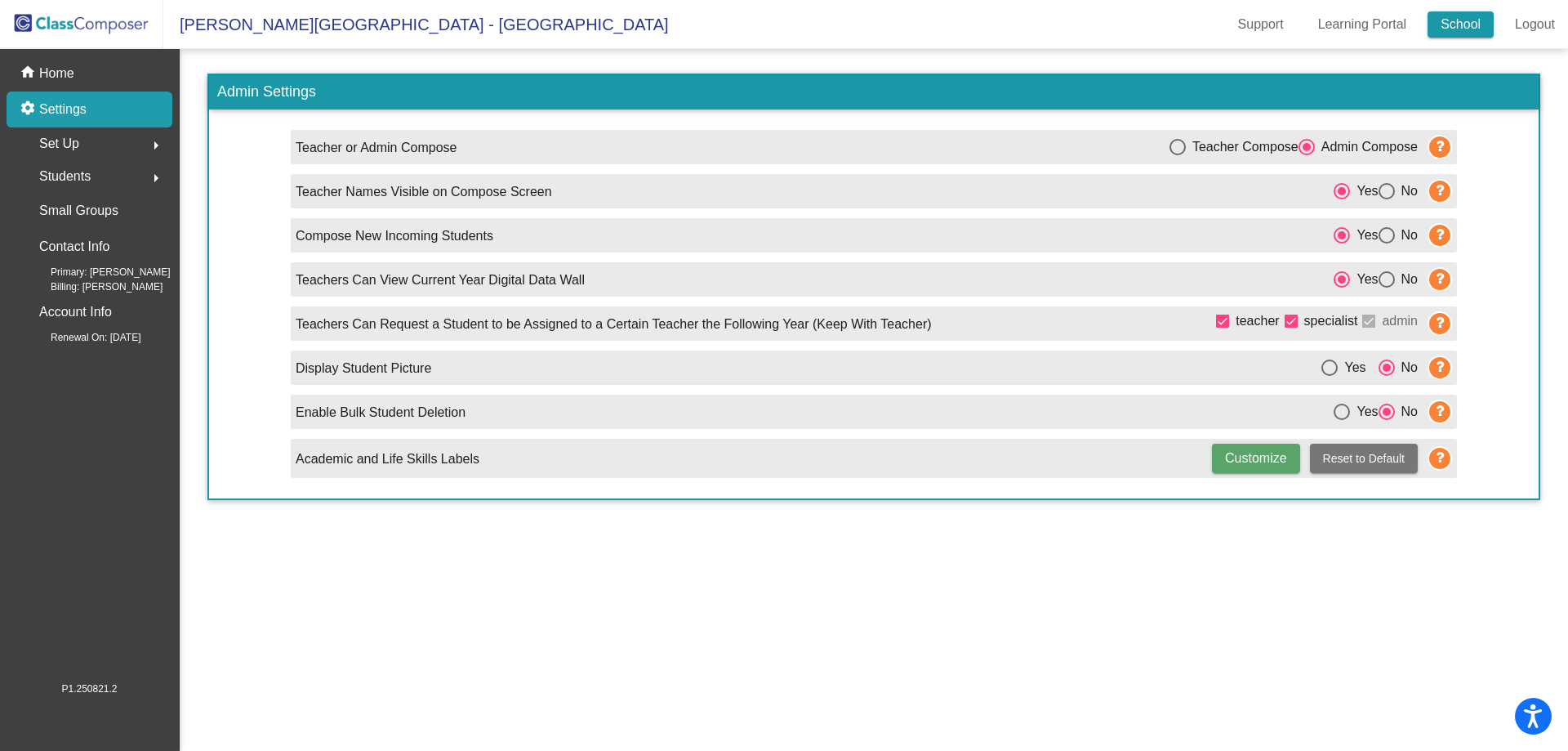
click at [1471, 23] on link "School" at bounding box center [1461, 25] width 67 height 26
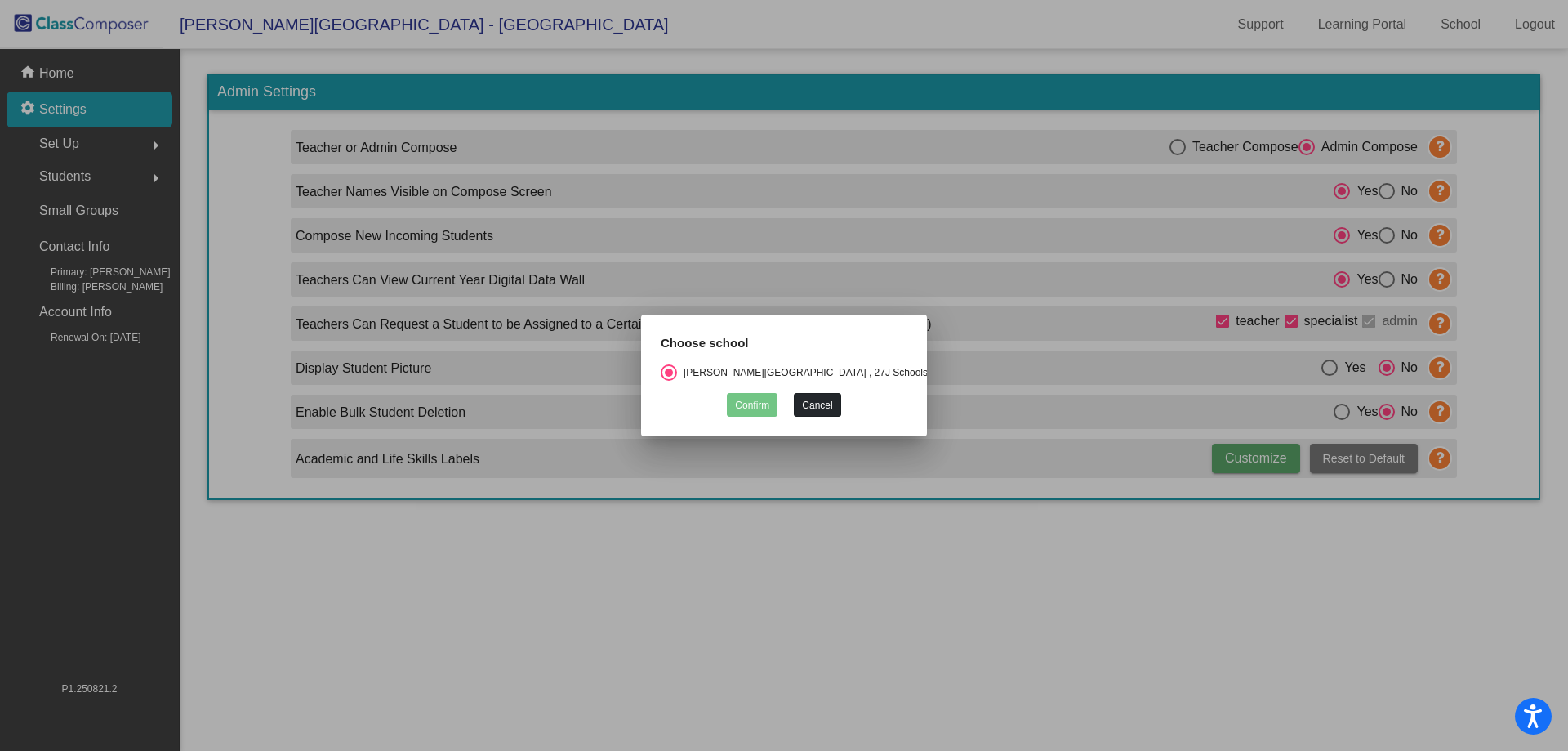
click at [825, 404] on button "Cancel" at bounding box center [816, 405] width 47 height 24
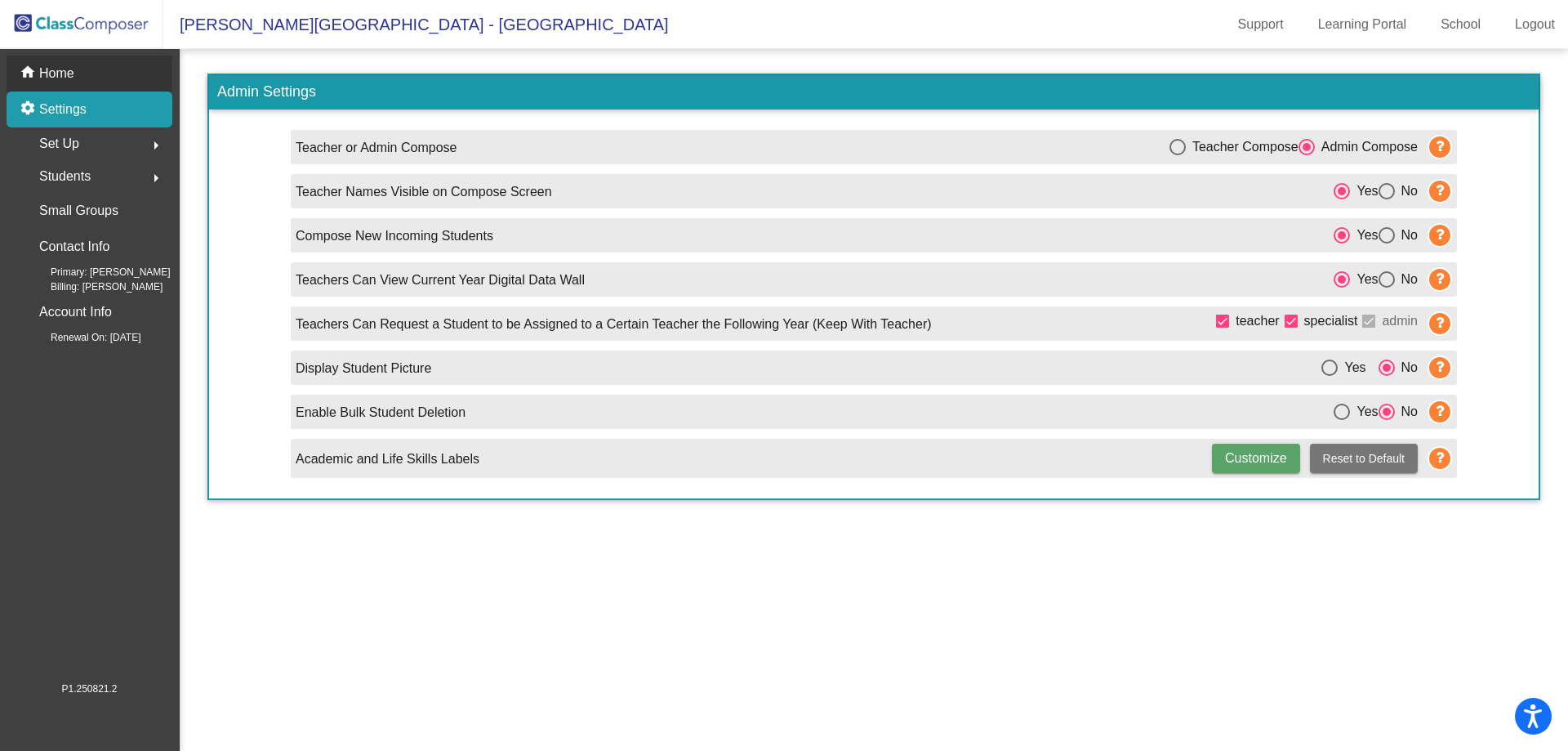
click at [107, 89] on div "home Home" at bounding box center [89, 74] width 166 height 36
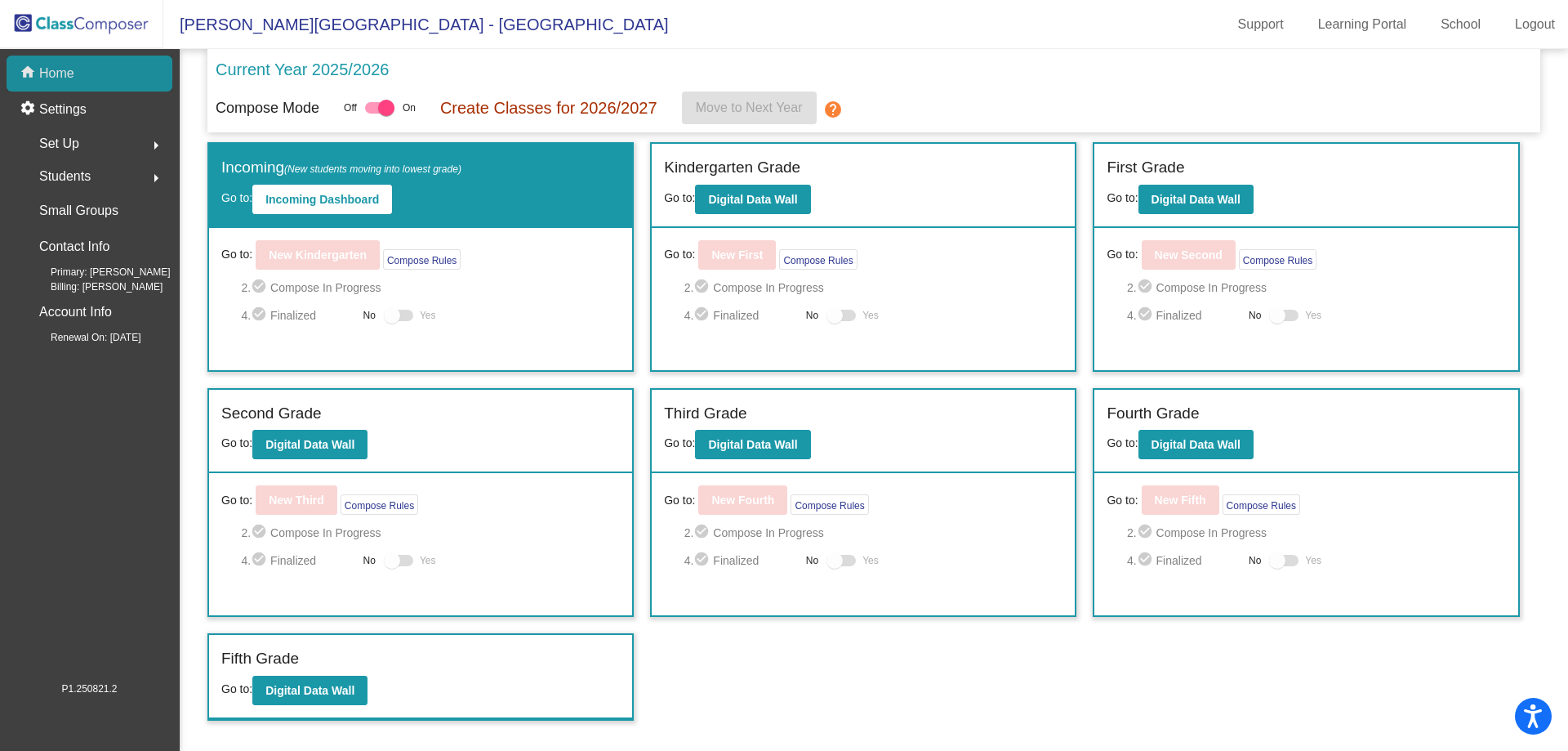
click at [231, 21] on span "[PERSON_NAME][GEOGRAPHIC_DATA] - [GEOGRAPHIC_DATA]" at bounding box center [416, 25] width 505 height 26
click at [114, 180] on div "Students arrow_right" at bounding box center [93, 176] width 156 height 33
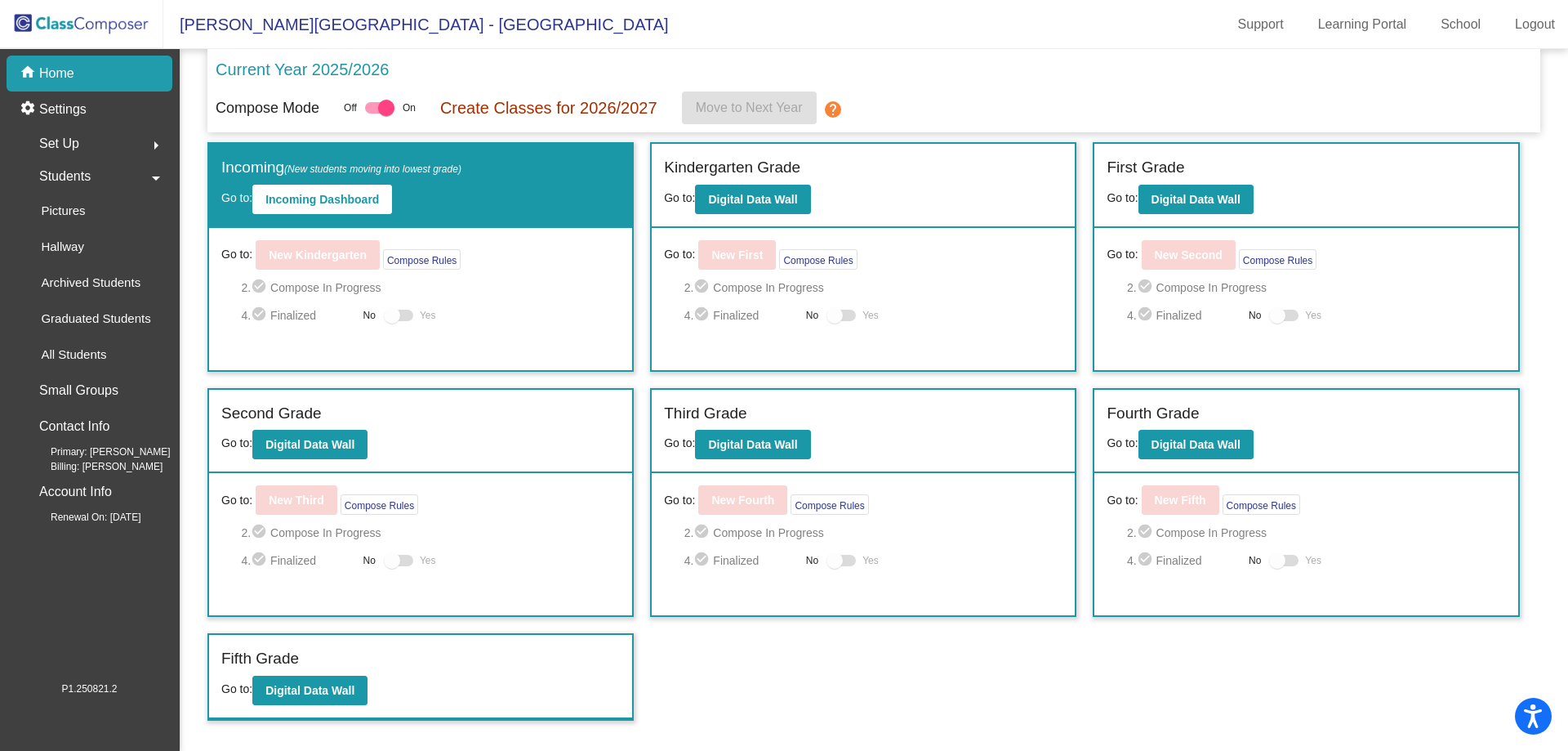
click at [119, 157] on div "Set Up arrow_right" at bounding box center [93, 143] width 156 height 33
click at [102, 254] on link "Users" at bounding box center [93, 250] width 156 height 36
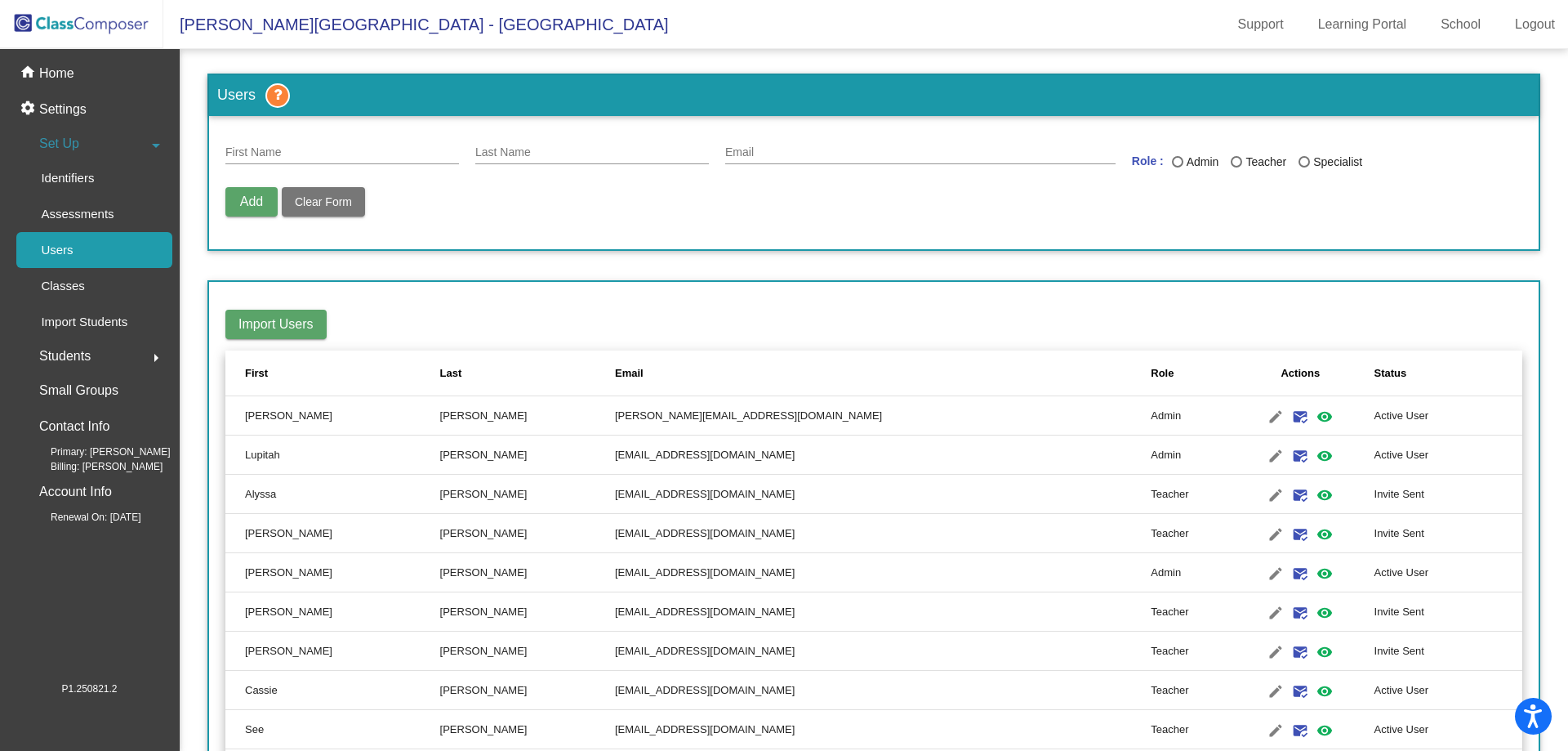
scroll to position [82, 0]
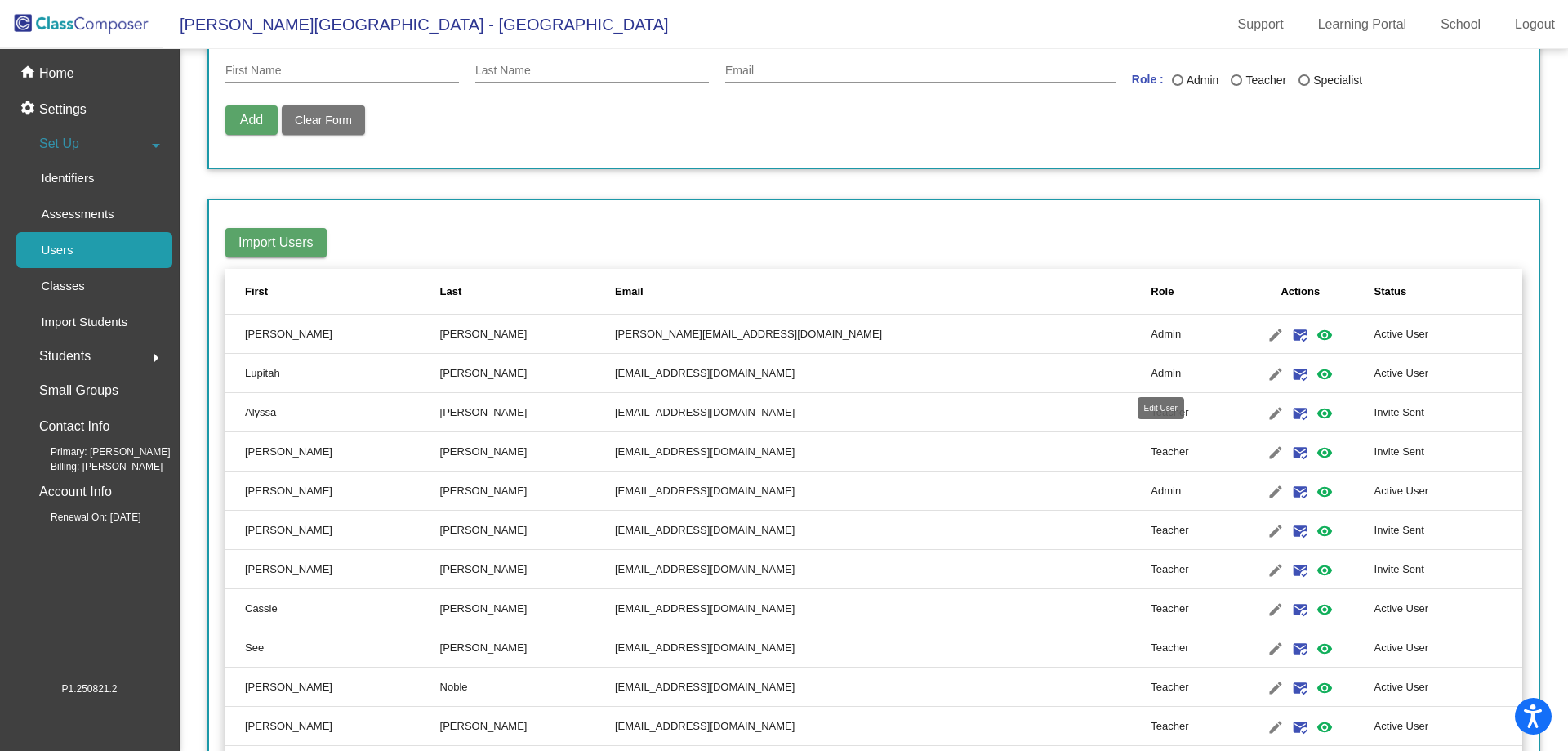
click at [1266, 373] on mat-icon "edit" at bounding box center [1276, 374] width 20 height 20
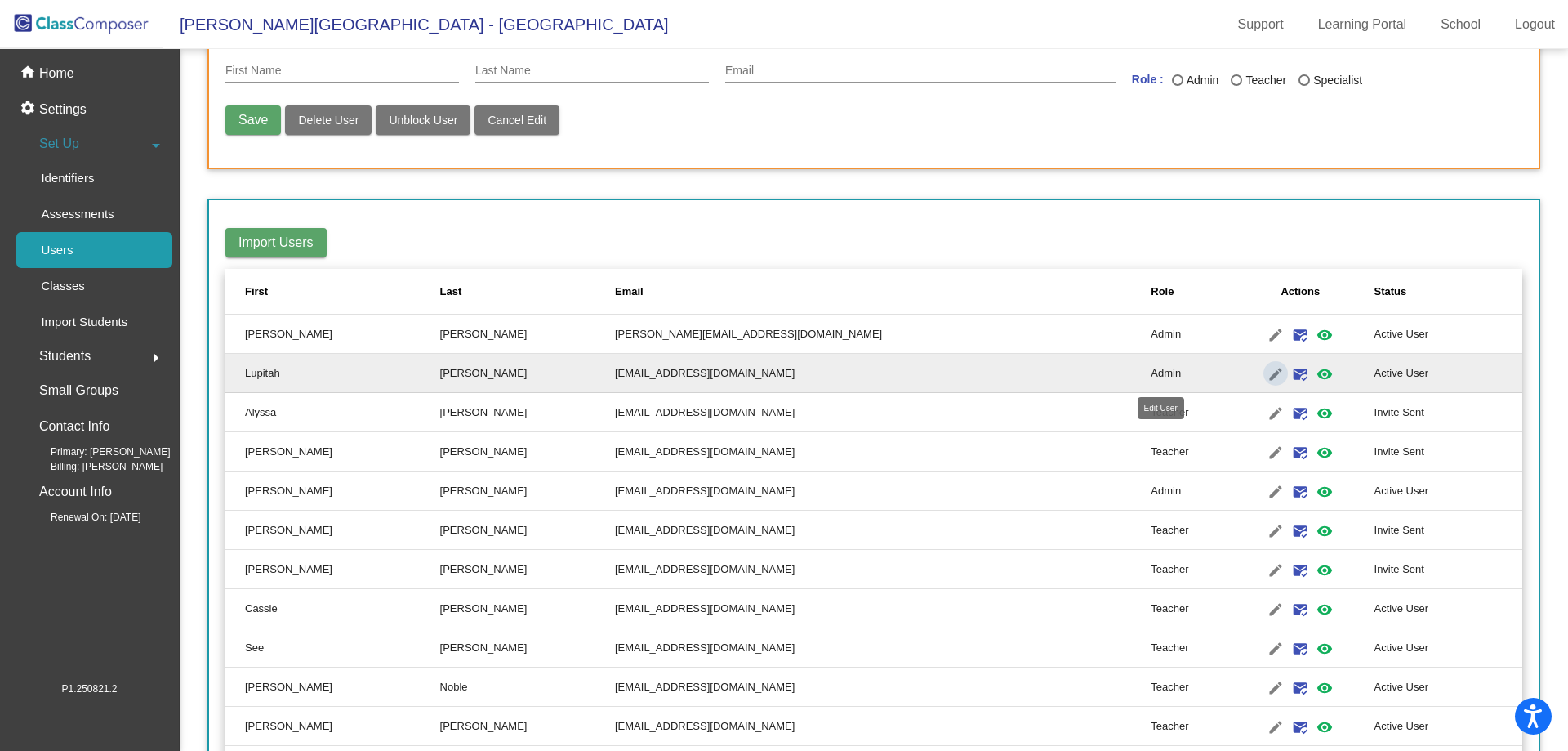
type input "Lupitah"
type input "[PERSON_NAME]"
type input "[EMAIL_ADDRESS][DOMAIN_NAME]"
radio input "true"
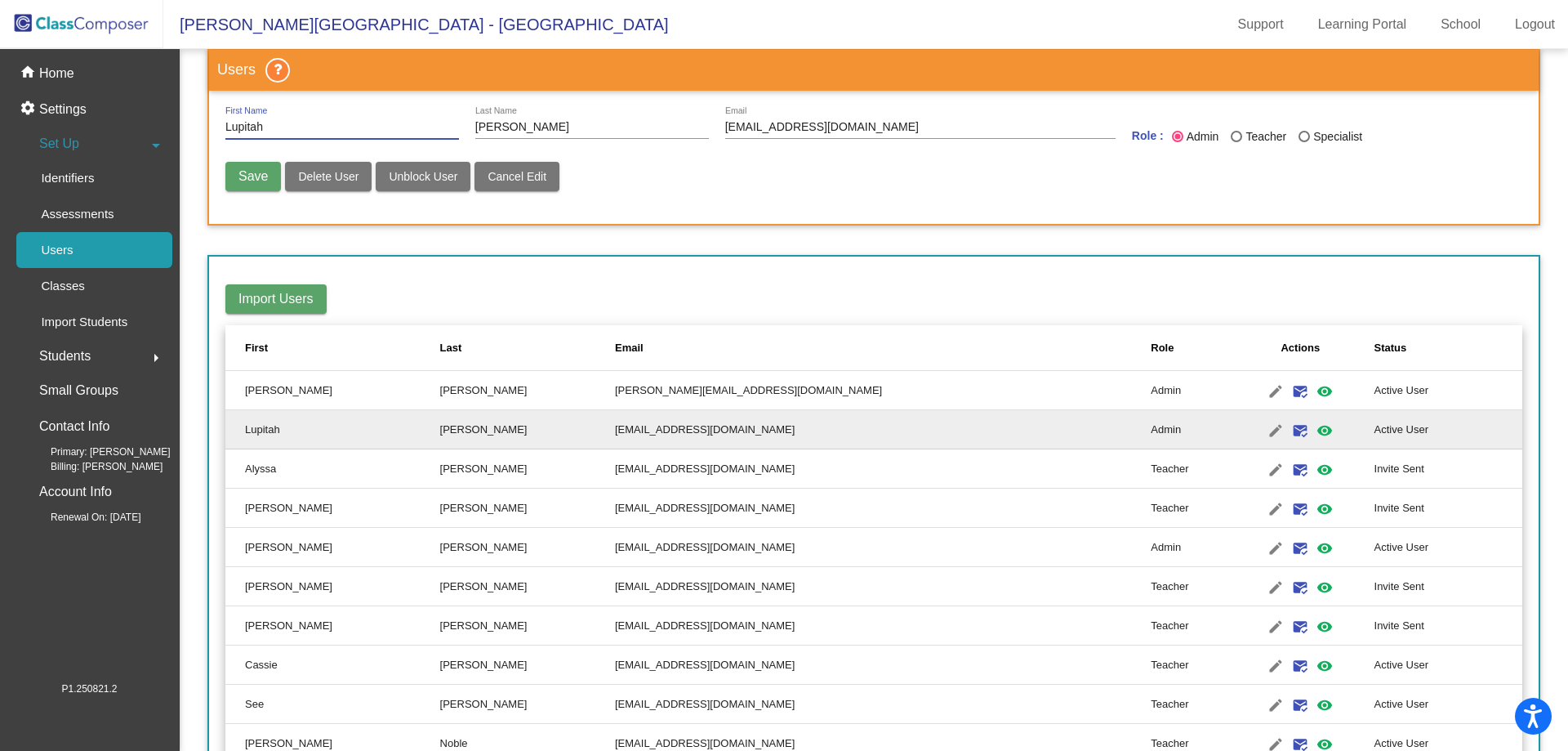
scroll to position [0, 0]
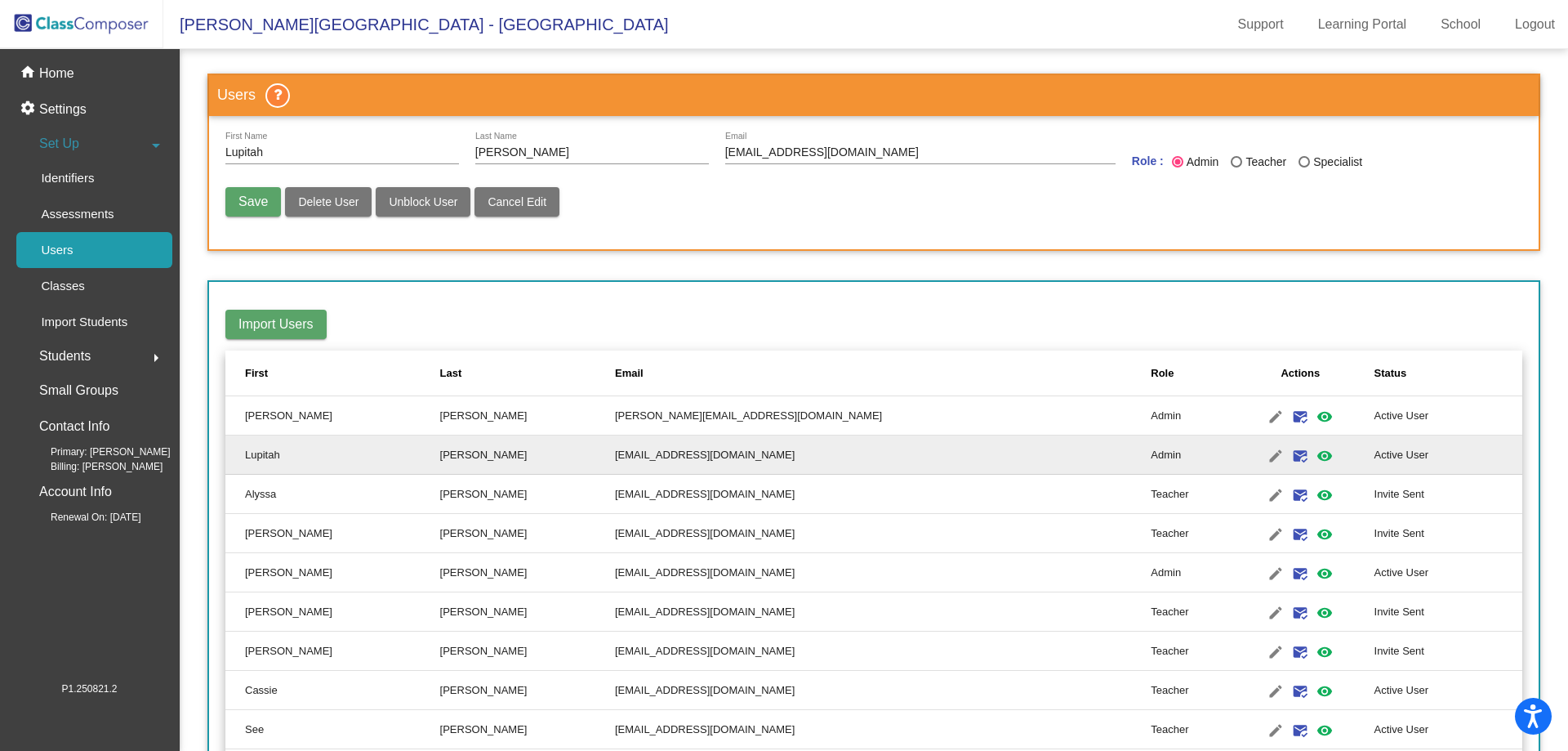
drag, startPoint x: 537, startPoint y: 144, endPoint x: 462, endPoint y: 148, distance: 75.1
click at [462, 148] on div "Lupitah First Name [PERSON_NAME] Last Name [EMAIL_ADDRESS][DOMAIN_NAME] Email R…" at bounding box center [874, 155] width 1297 height 47
click at [524, 156] on input "[PERSON_NAME]" at bounding box center [592, 152] width 234 height 13
click at [495, 150] on input "[PERSON_NAME]" at bounding box center [592, 152] width 234 height 13
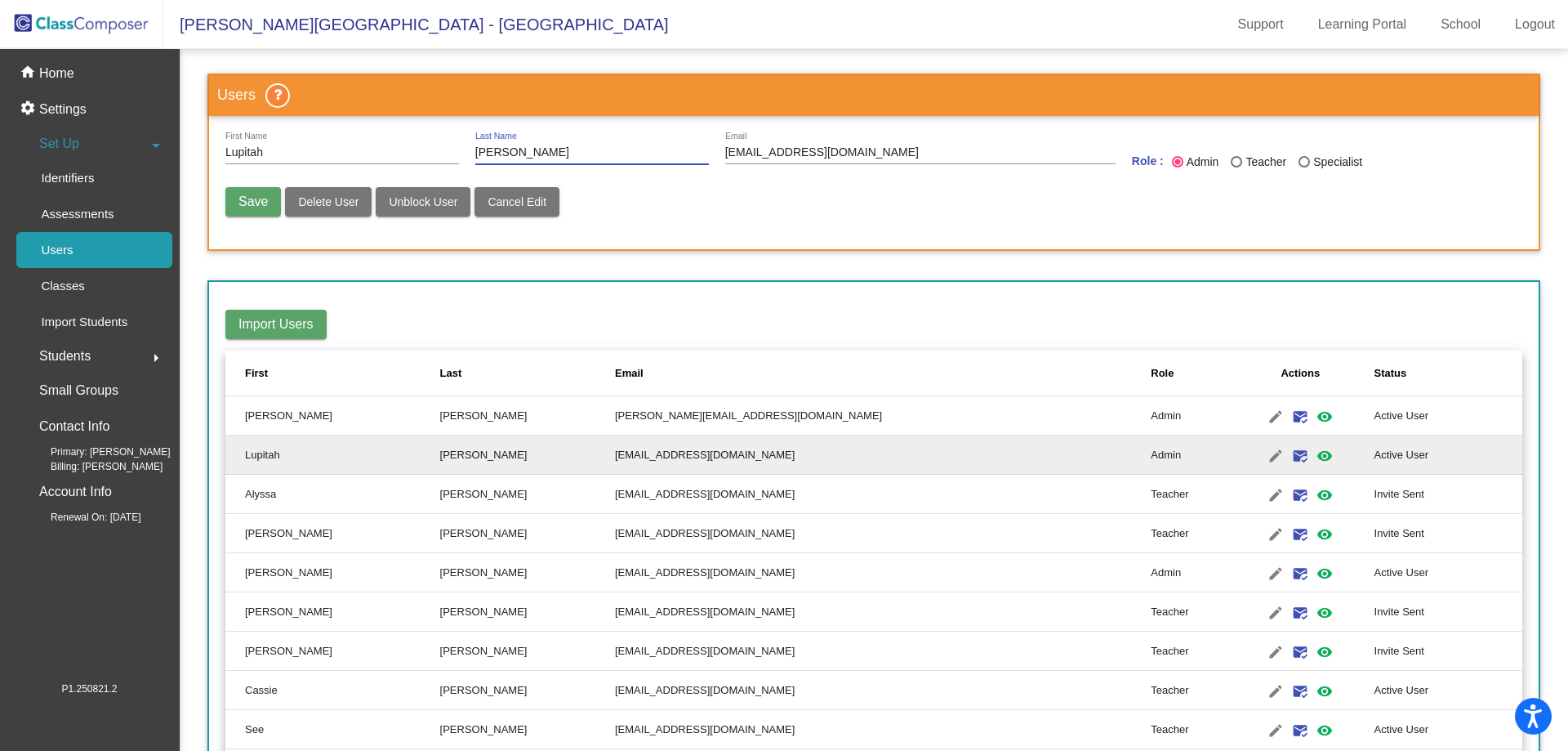
type input "[PERSON_NAME]"
drag, startPoint x: 798, startPoint y: 153, endPoint x: 744, endPoint y: 155, distance: 54.0
click at [744, 155] on input "[EMAIL_ADDRESS][DOMAIN_NAME]" at bounding box center [920, 152] width 391 height 13
type input "[EMAIL_ADDRESS][DOMAIN_NAME]"
click at [249, 189] on button "Save" at bounding box center [254, 202] width 56 height 30
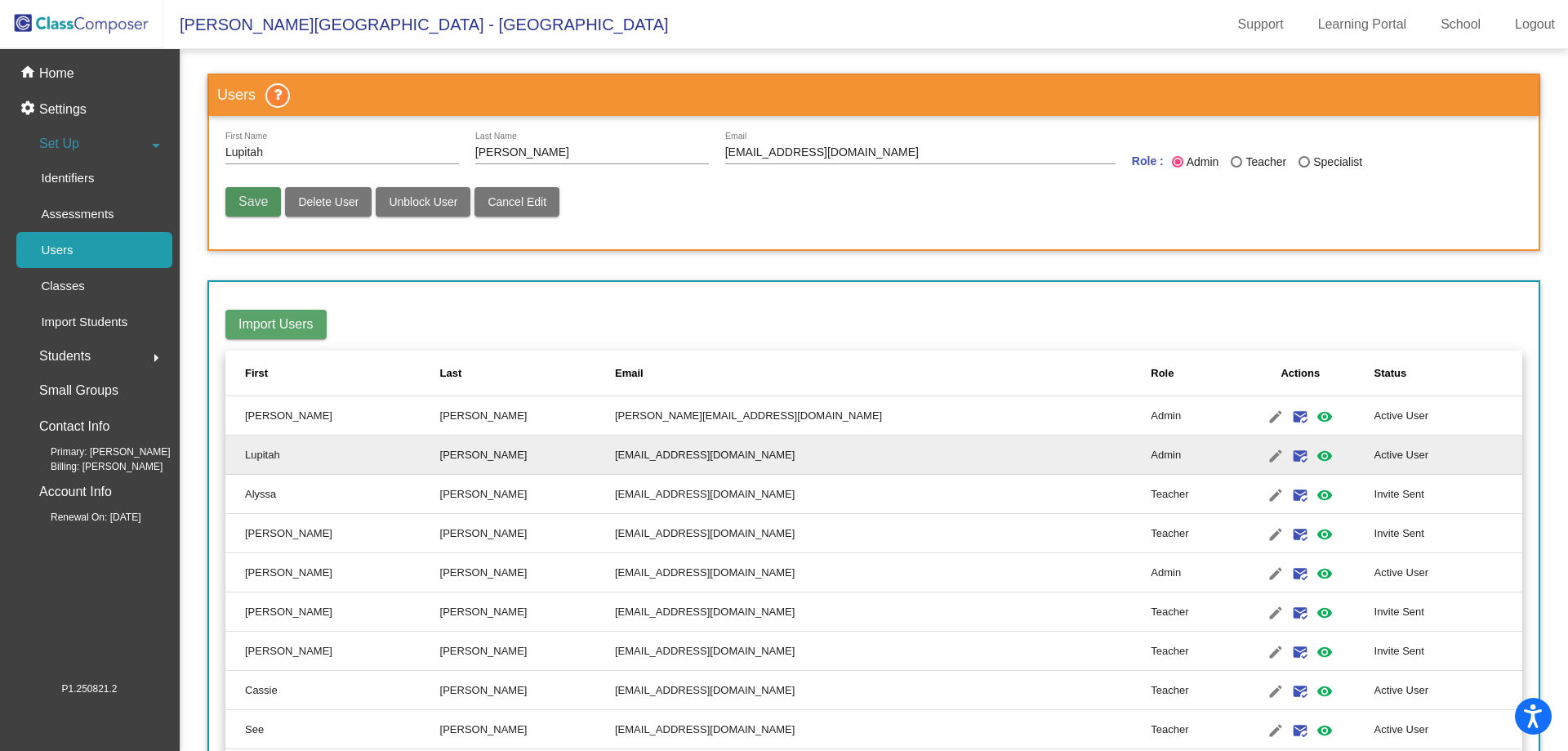
radio input "false"
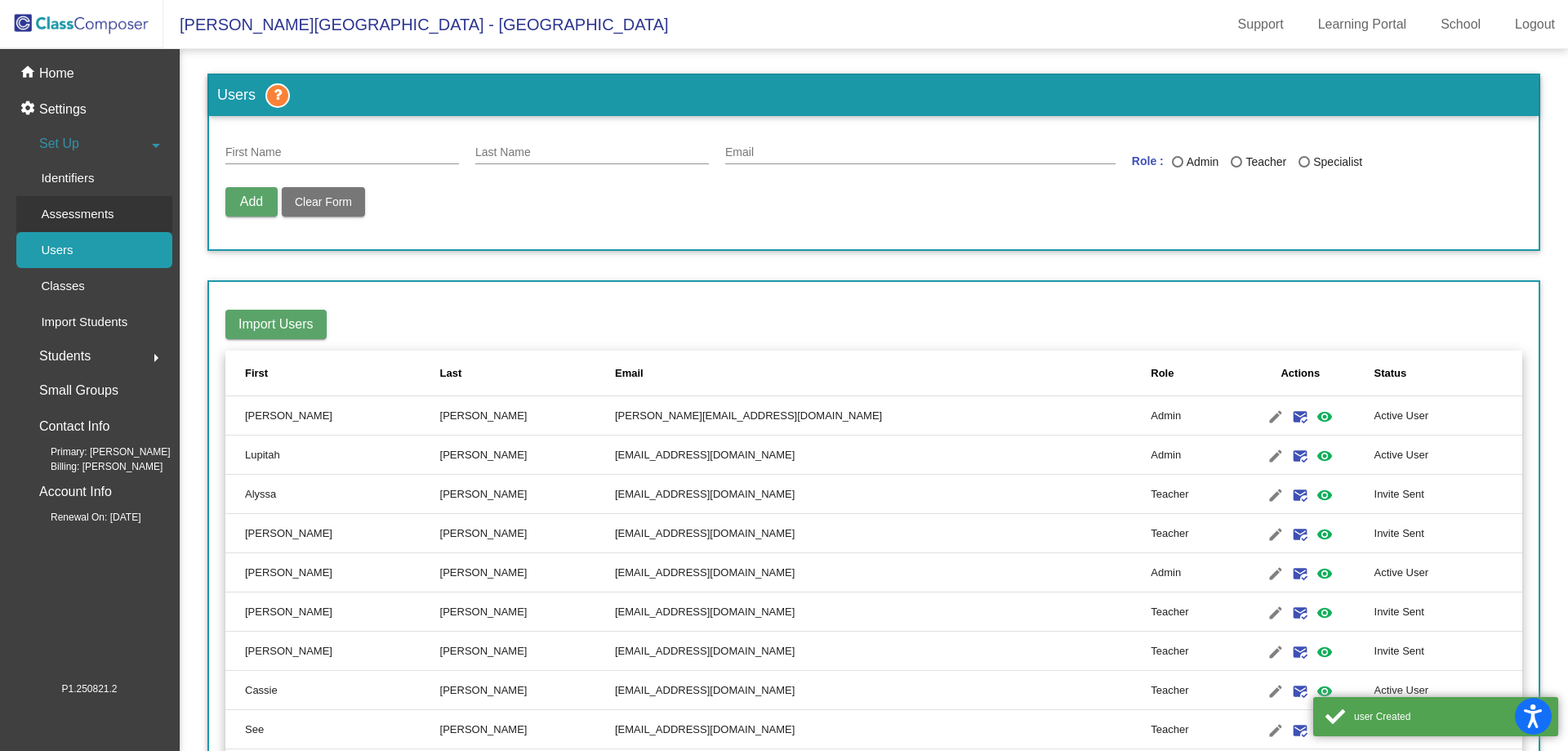
click at [97, 204] on div "Assessments" at bounding box center [72, 214] width 111 height 36
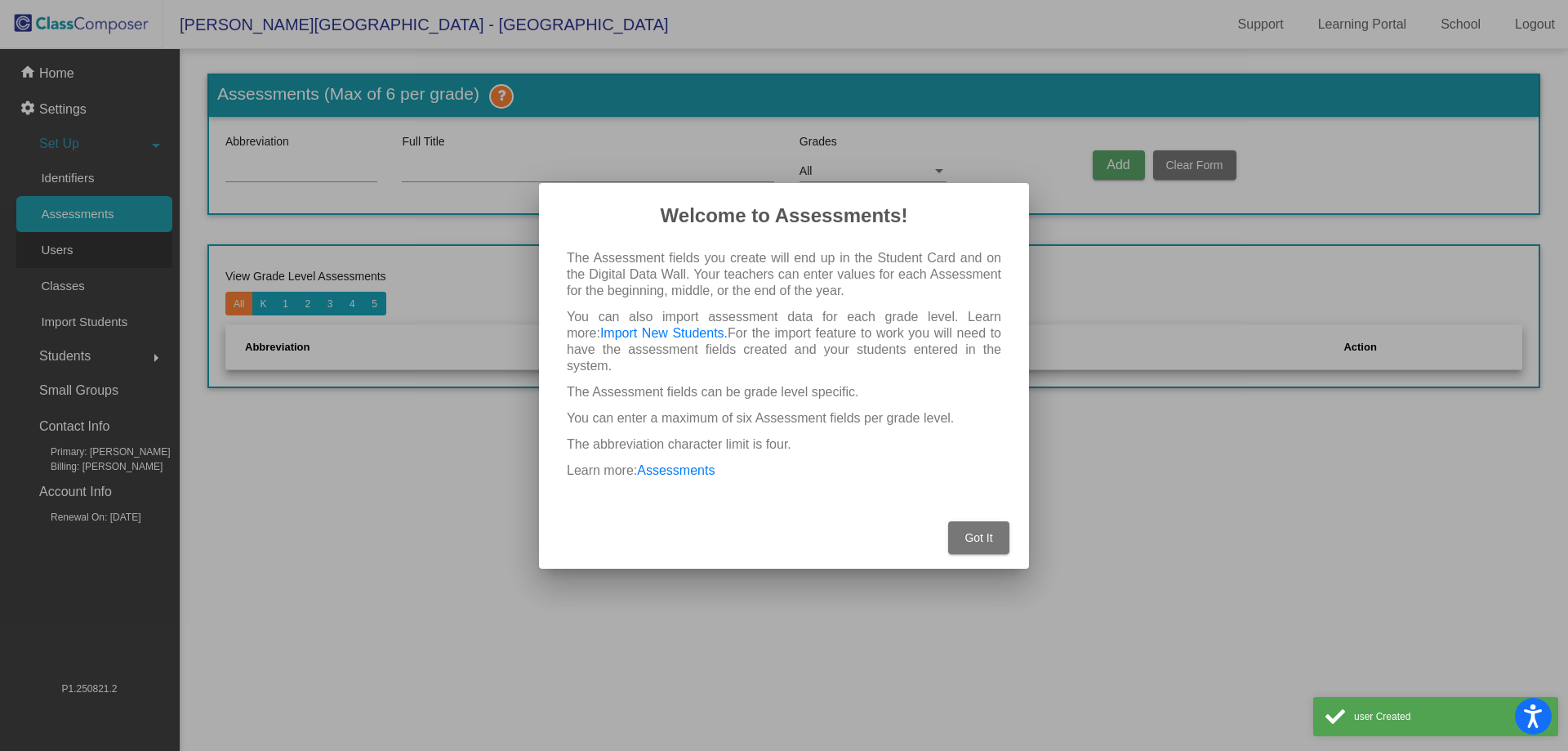
click at [98, 247] on div at bounding box center [784, 375] width 1568 height 751
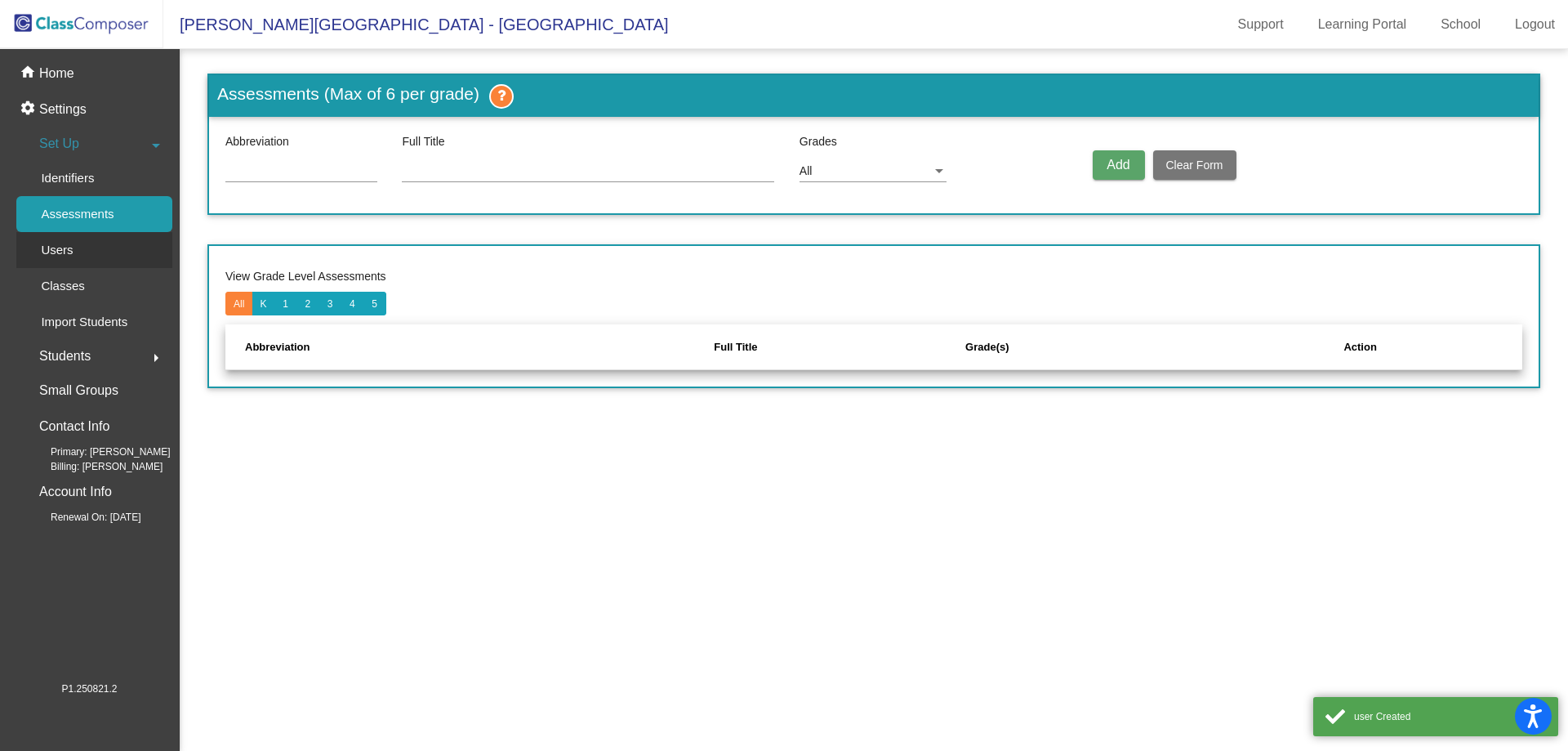
click at [76, 254] on div "Users" at bounding box center [51, 250] width 71 height 36
